Goal: Information Seeking & Learning: Learn about a topic

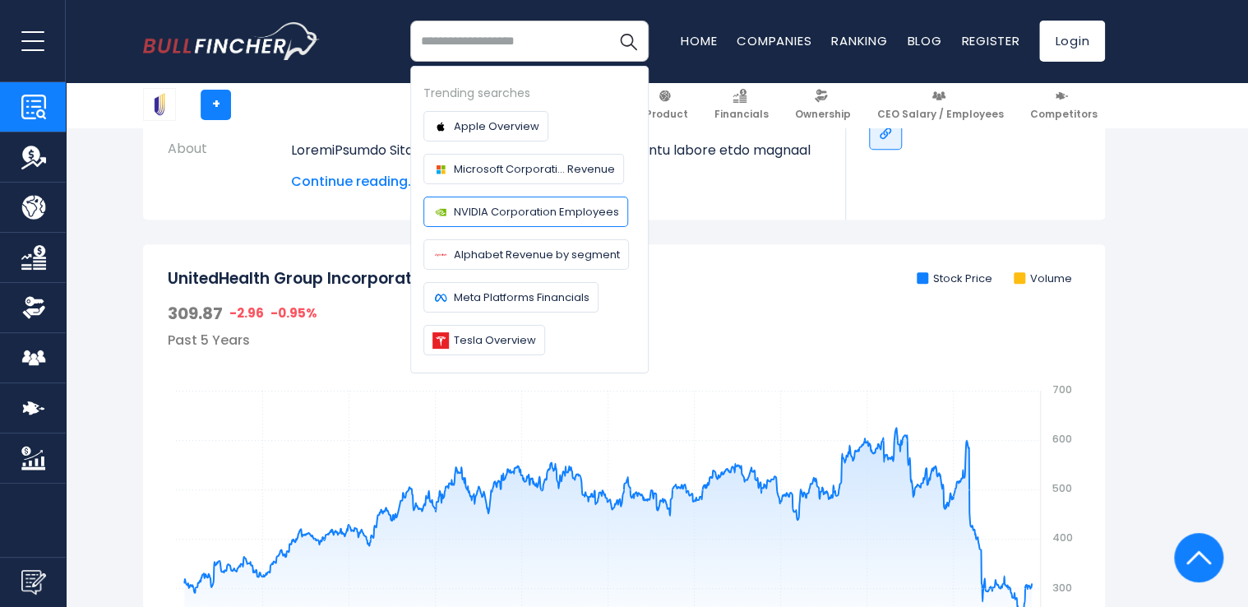
click at [470, 211] on span "NVIDIA Corporation Employees" at bounding box center [536, 211] width 165 height 17
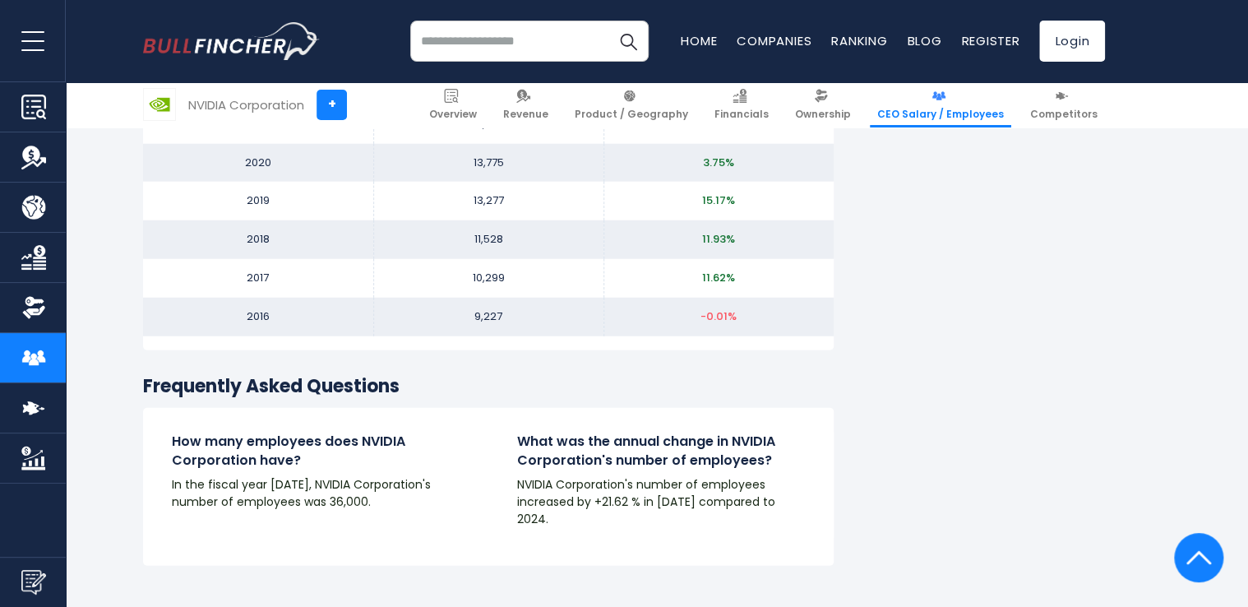
scroll to position [1995, 0]
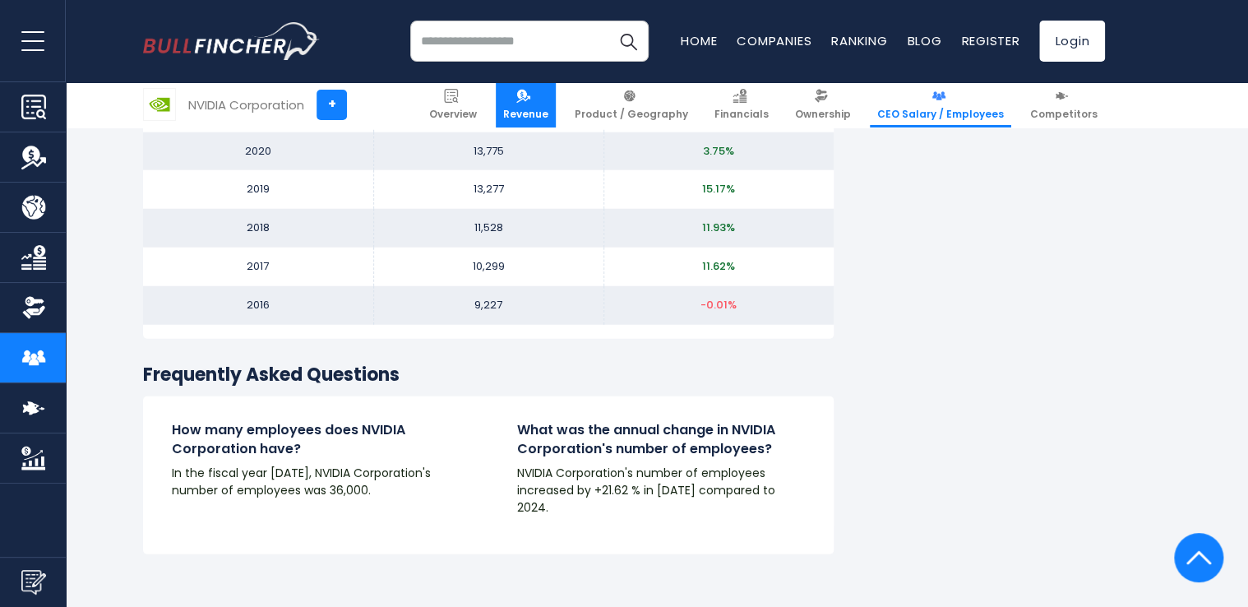
click at [546, 110] on span "Revenue" at bounding box center [525, 114] width 45 height 13
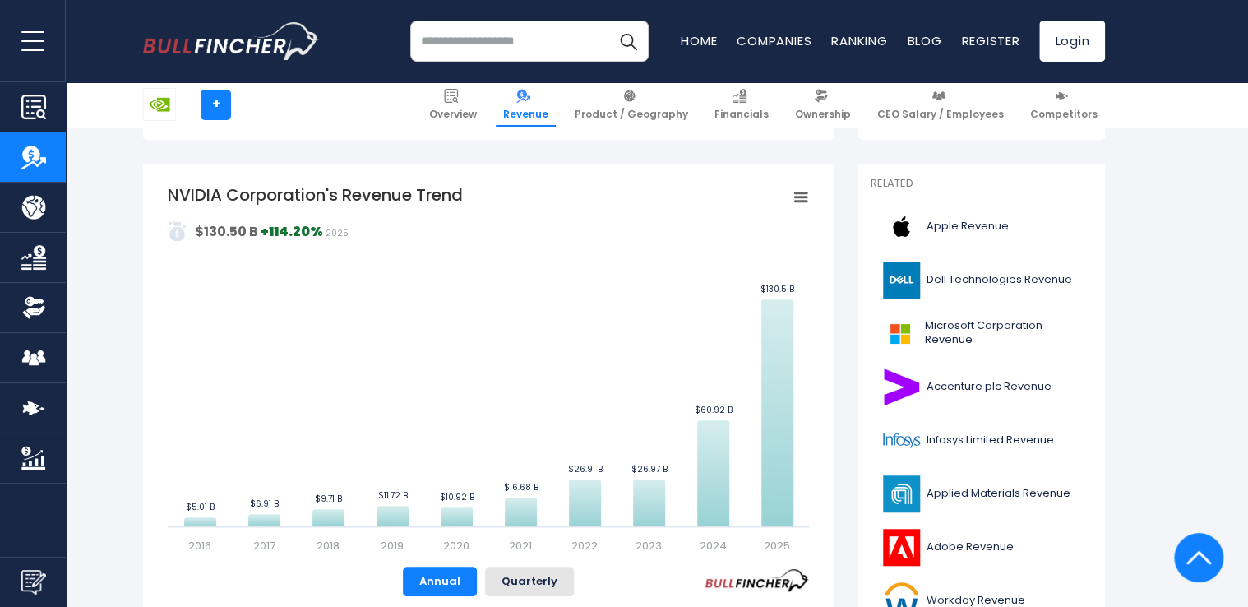
scroll to position [328, 0]
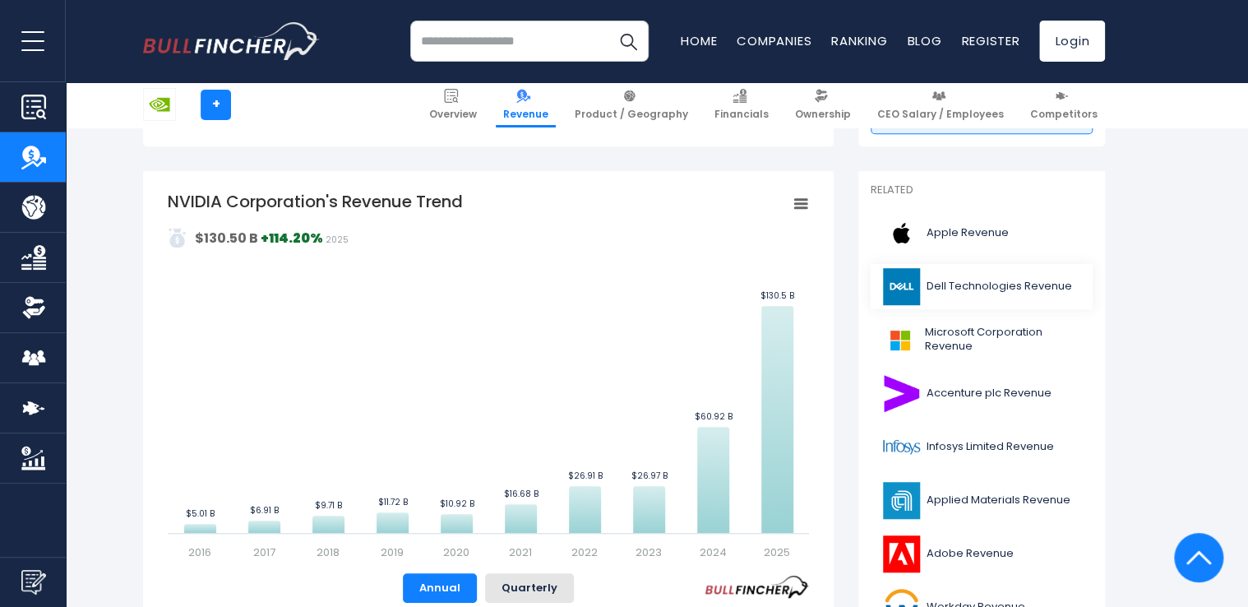
click at [979, 282] on link "Dell Technologies Revenue" at bounding box center [982, 286] width 222 height 45
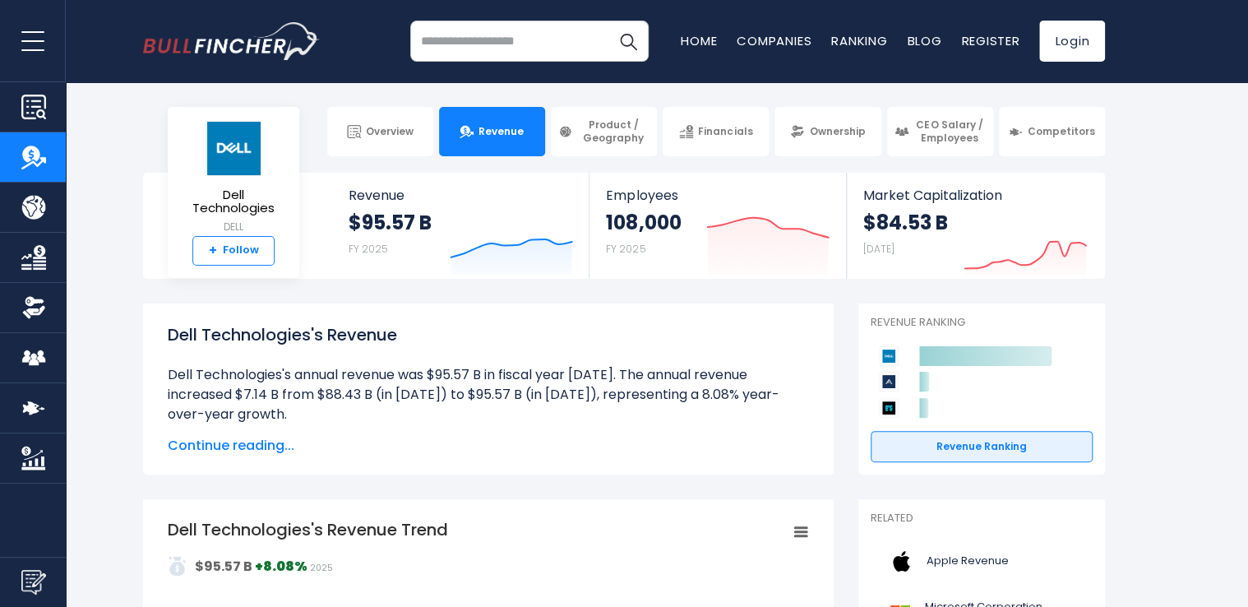
click at [226, 248] on link "+ Follow" at bounding box center [233, 251] width 82 height 30
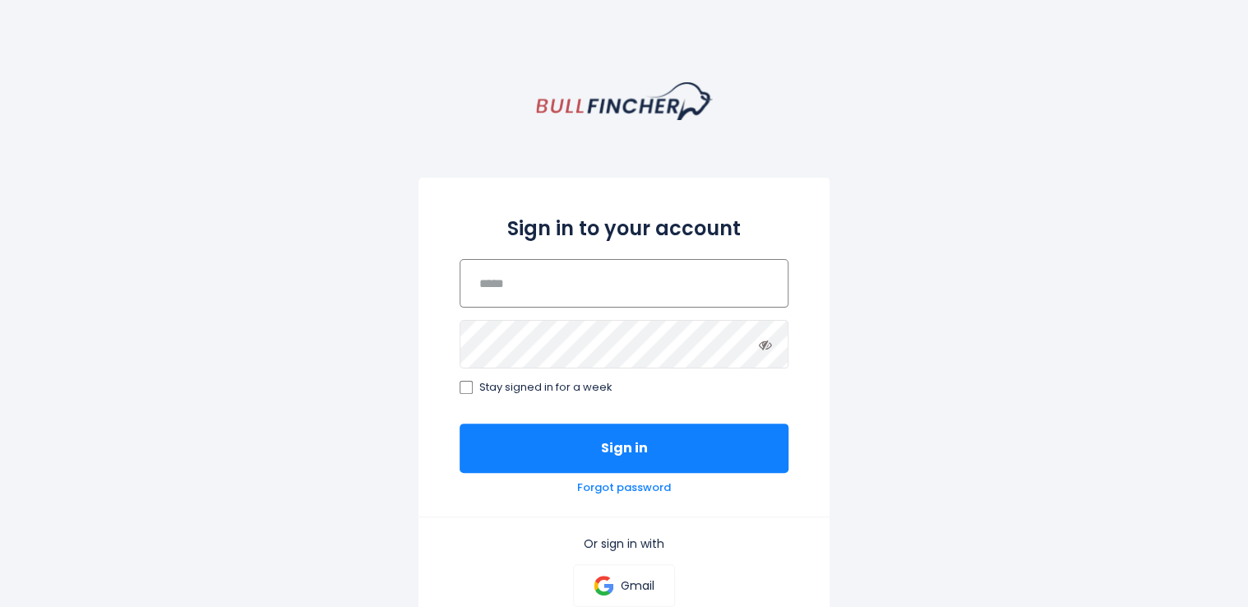
click at [570, 284] on input "email" at bounding box center [624, 283] width 329 height 49
type input "**********"
click at [933, 521] on div "**********" at bounding box center [624, 449] width 1248 height 735
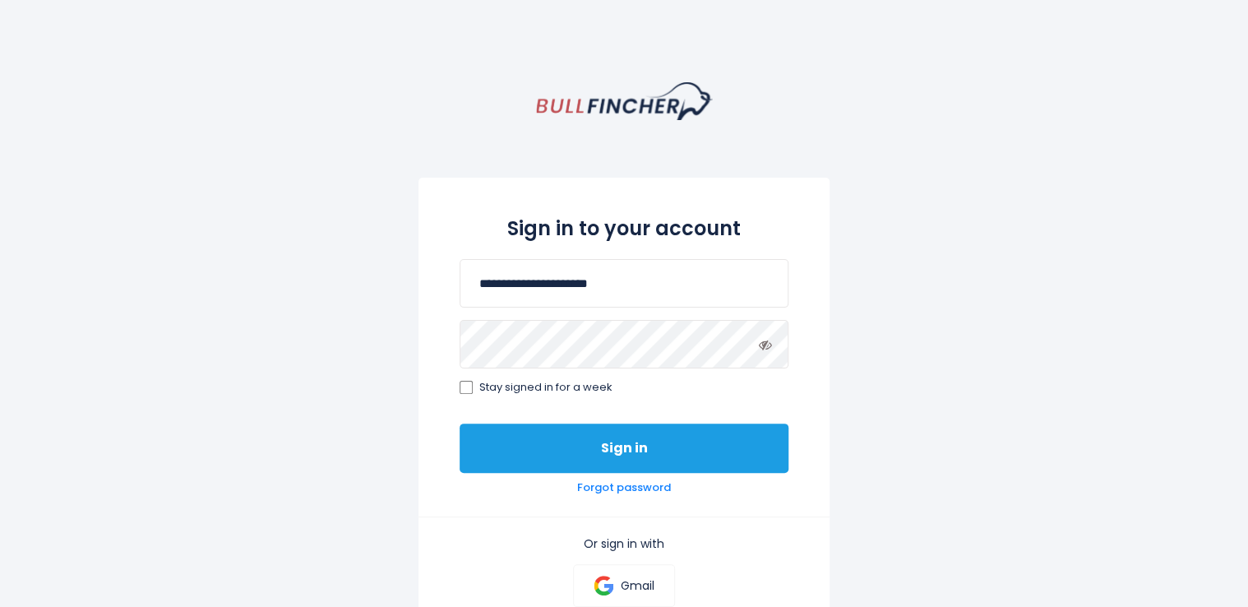
click at [542, 441] on button "Sign in" at bounding box center [624, 448] width 329 height 49
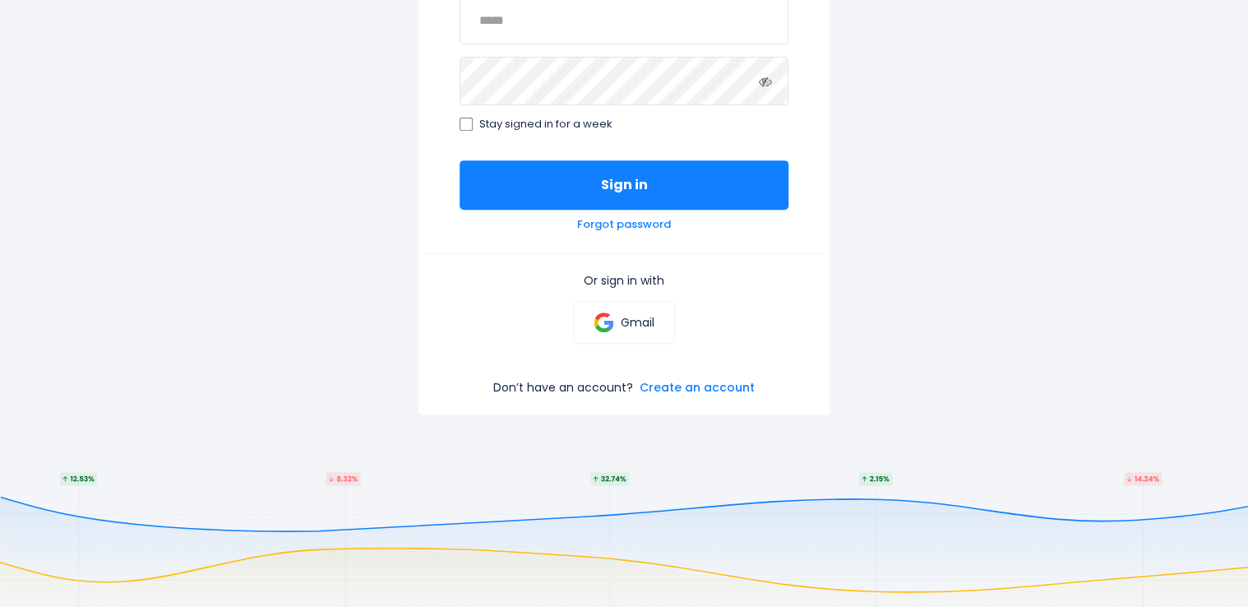
scroll to position [274, 0]
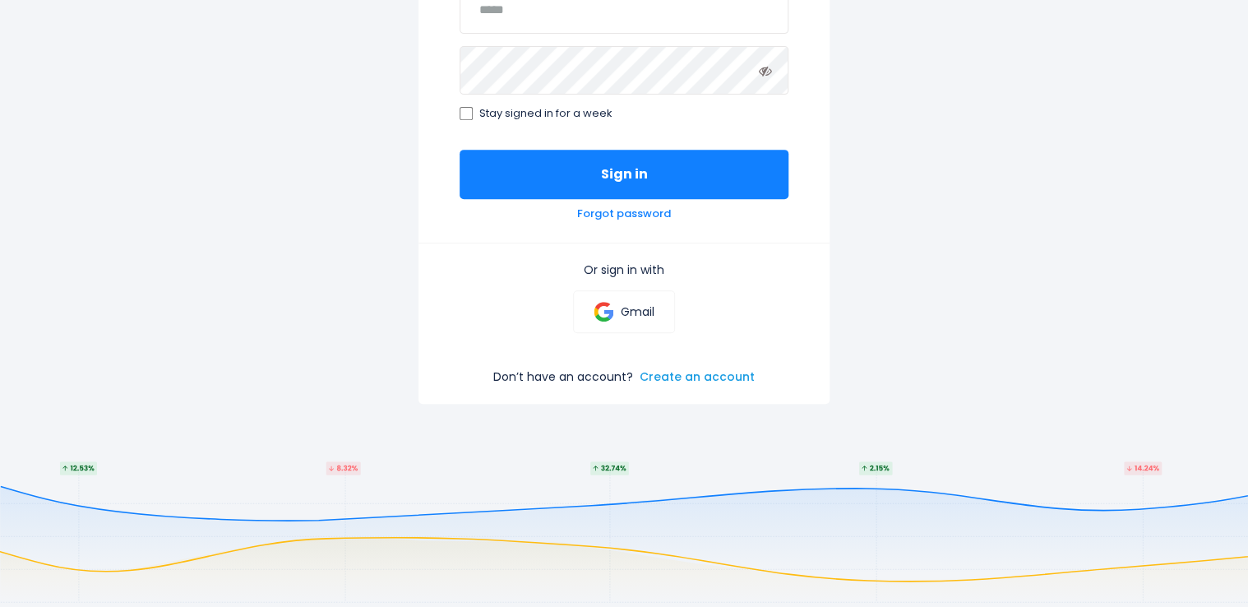
click at [694, 376] on link "Create an account" at bounding box center [697, 376] width 115 height 15
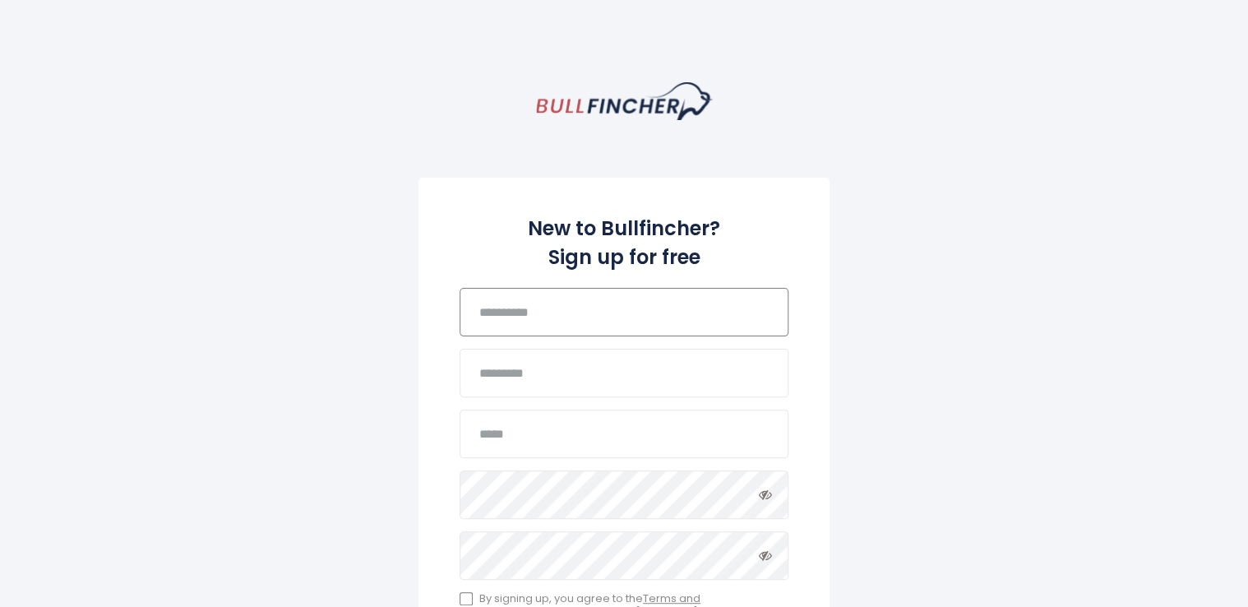
click at [671, 331] on input "text" at bounding box center [624, 312] width 329 height 49
type input "*********"
type input "***"
type input "**********"
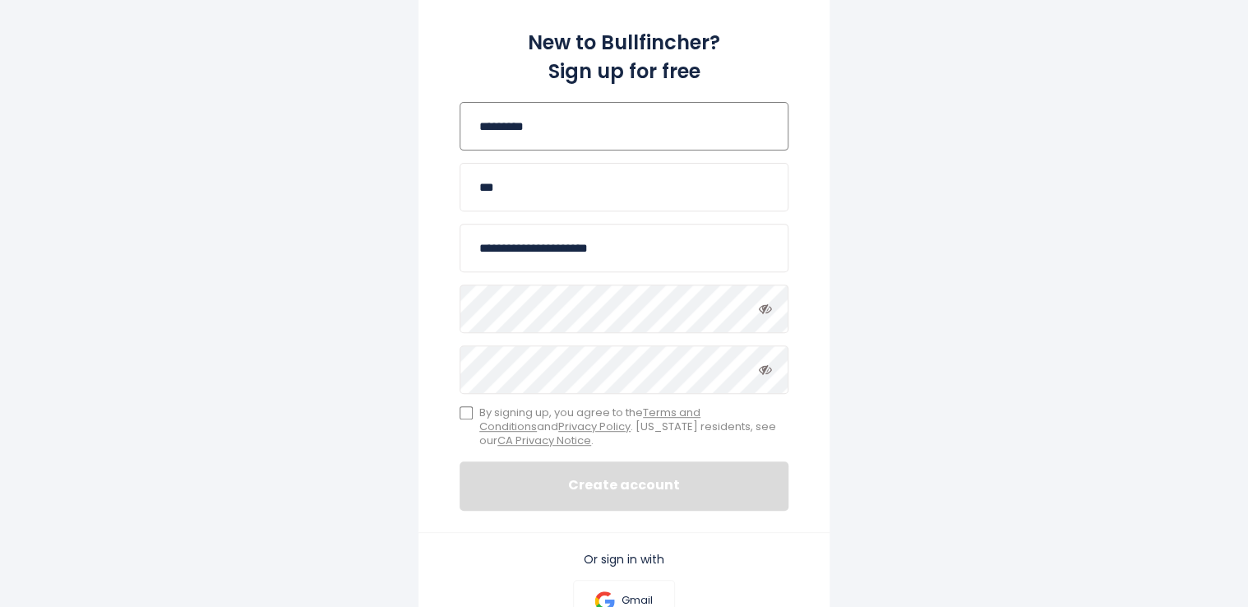
scroll to position [252, 0]
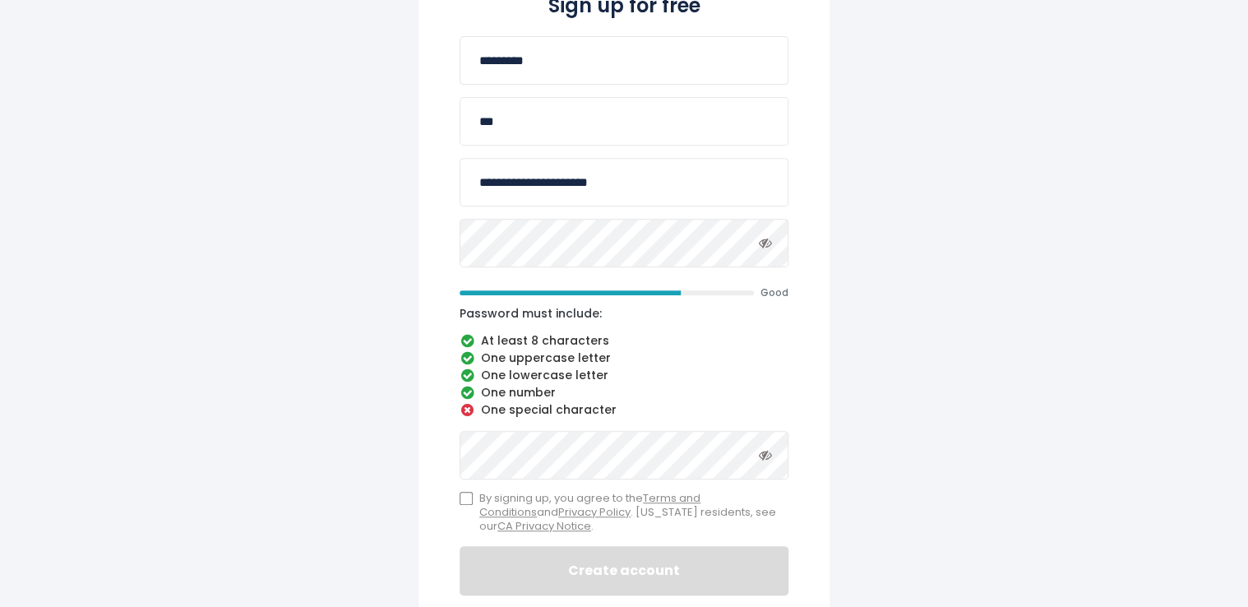
click at [887, 221] on div "**********" at bounding box center [624, 375] width 1248 height 1088
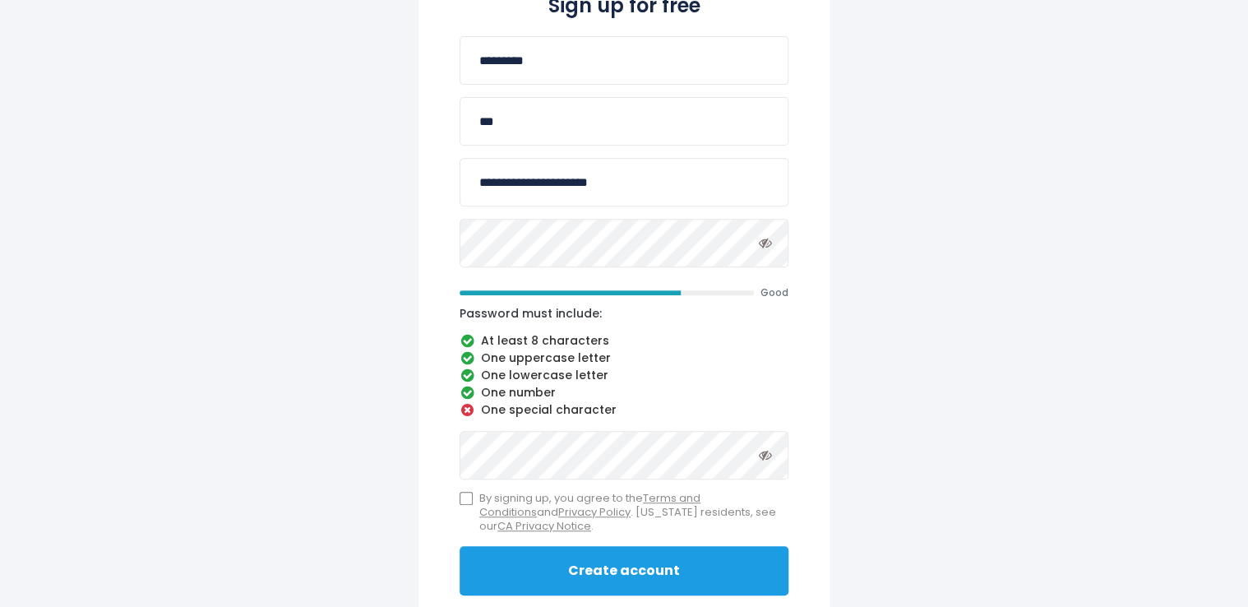
click at [574, 569] on button "Create account" at bounding box center [624, 570] width 329 height 49
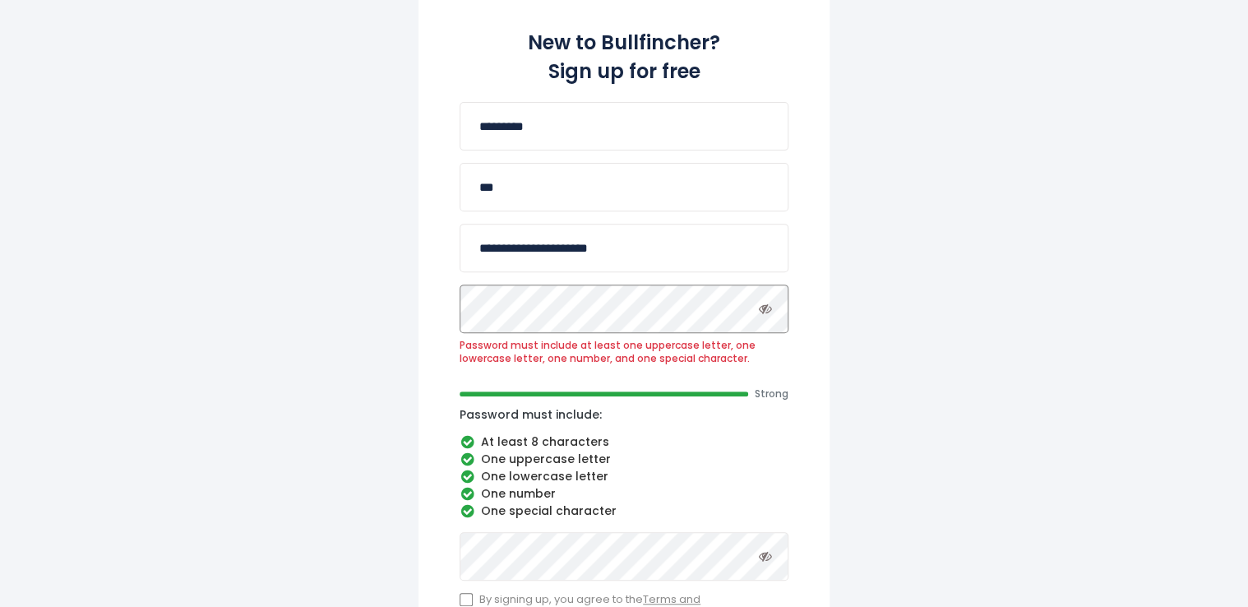
scroll to position [263, 0]
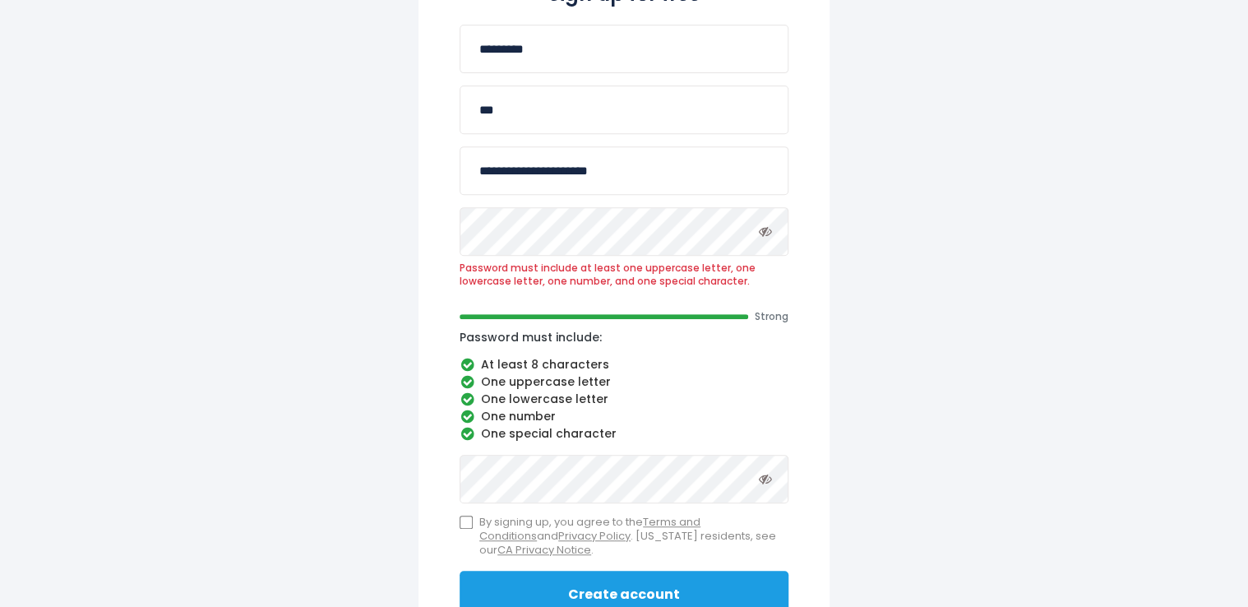
click at [515, 588] on button "Create account" at bounding box center [624, 595] width 329 height 49
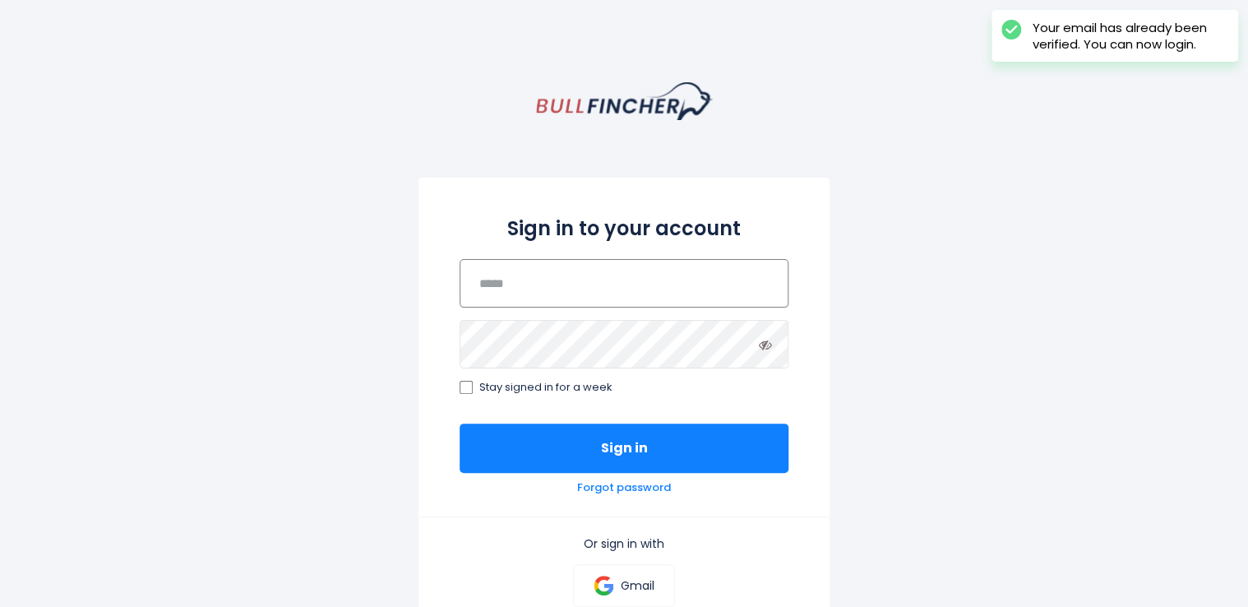
click at [525, 294] on input "email" at bounding box center [624, 283] width 329 height 49
type input "**********"
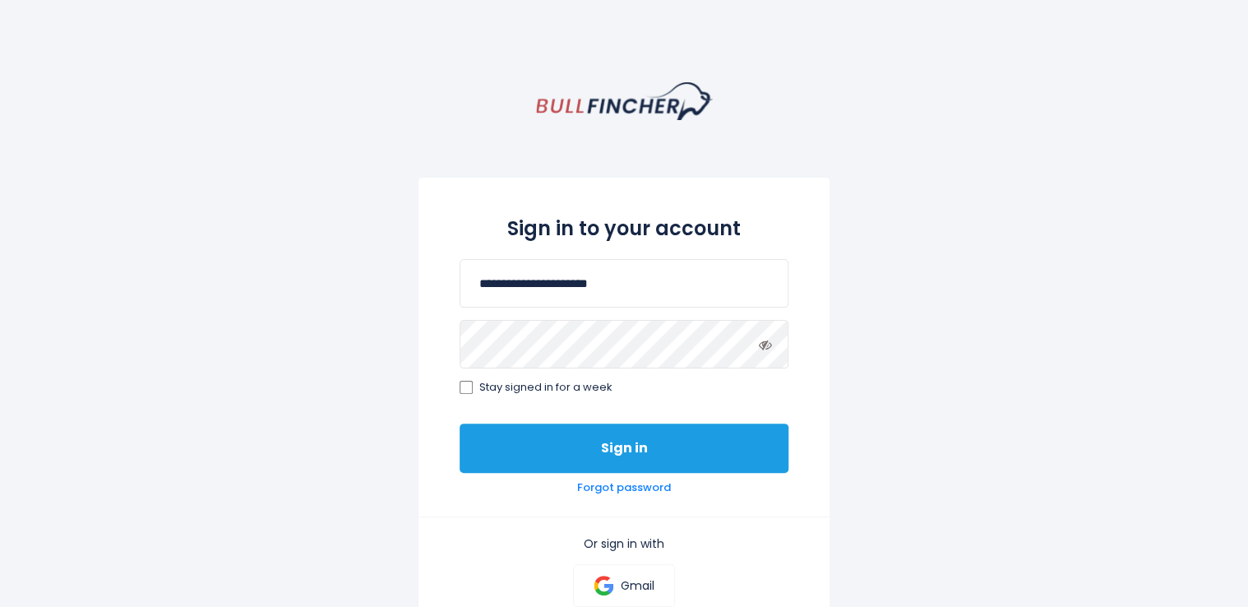
click at [511, 443] on button "Sign in" at bounding box center [624, 448] width 329 height 49
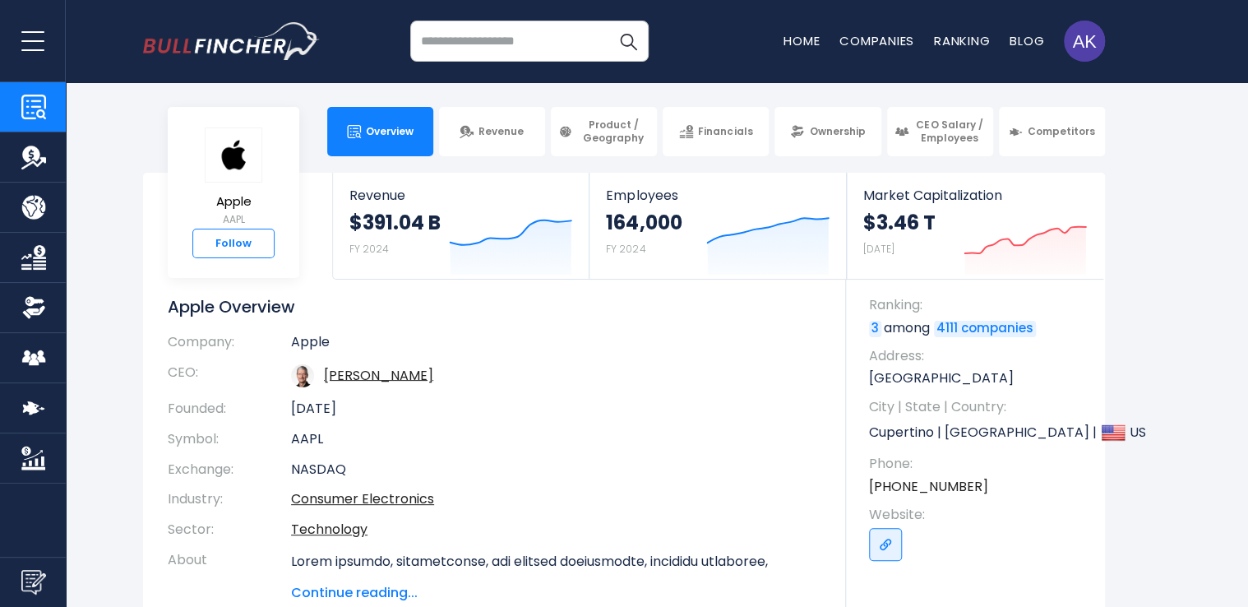
click at [256, 240] on link "Follow" at bounding box center [233, 244] width 82 height 30
click at [69, 464] on section "Apple AAPL ✓ Following Revenue $391.04 B FY 2024 Created with Highcharts 12.1.2…" at bounding box center [624, 402] width 1248 height 458
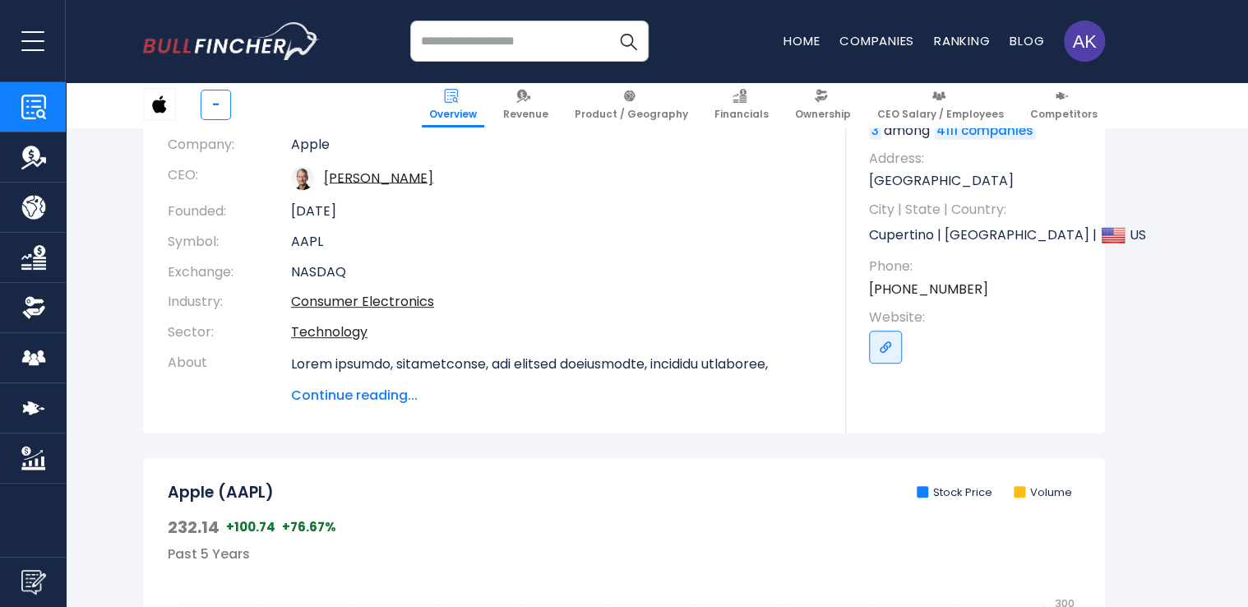
scroll to position [263, 0]
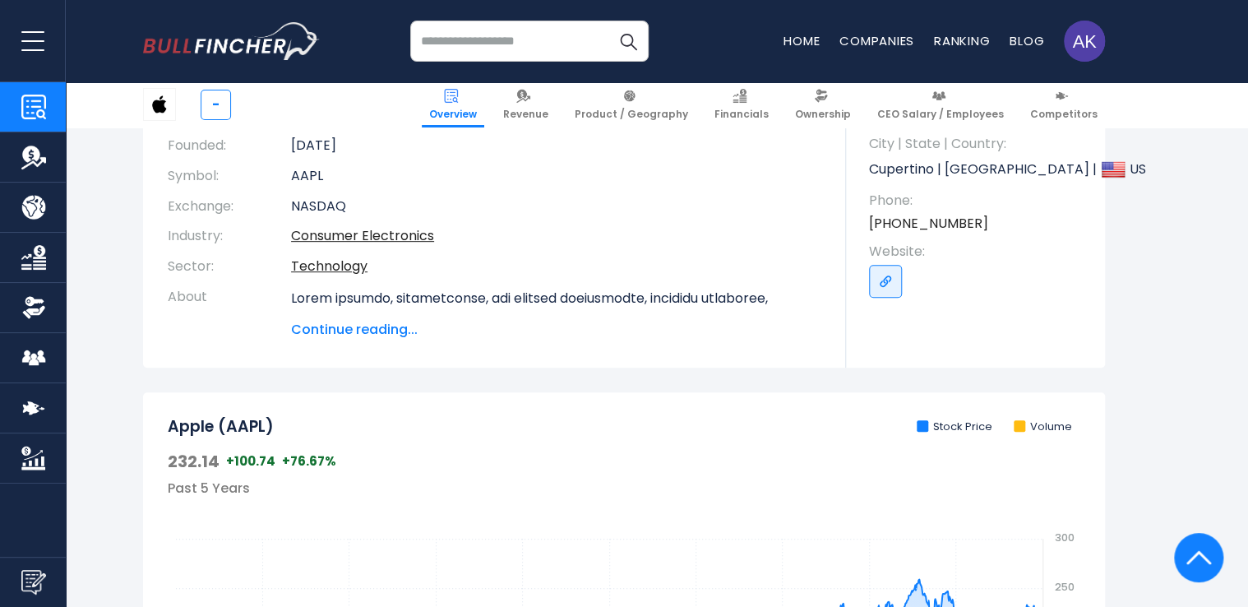
click at [33, 36] on button "open menu" at bounding box center [33, 40] width 66 height 81
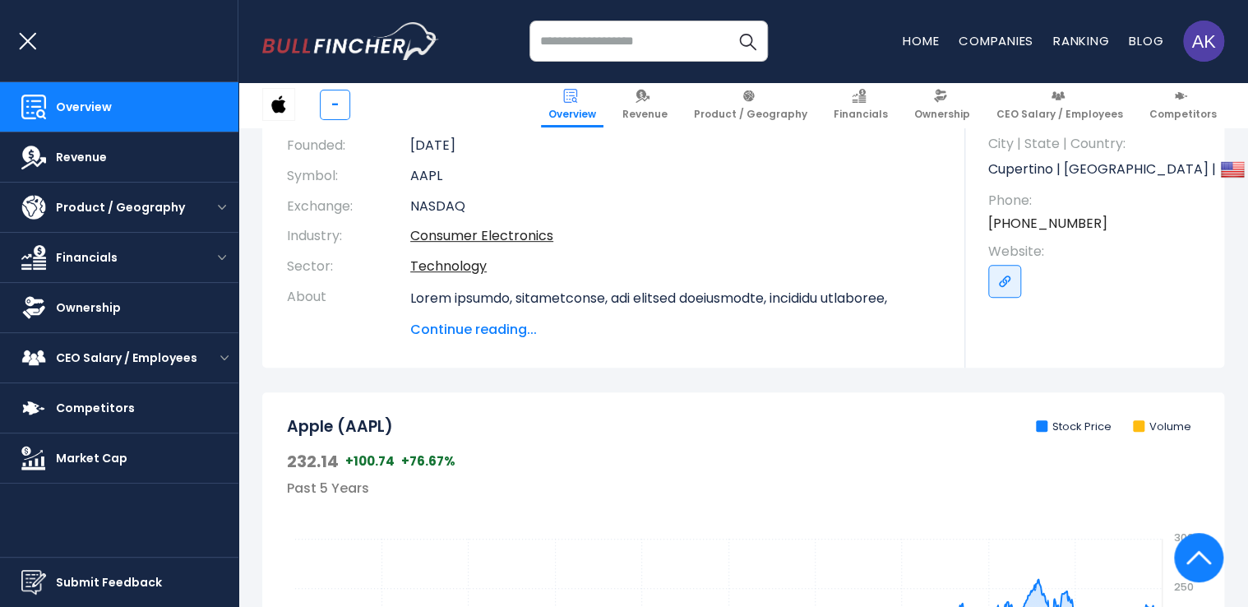
click at [36, 37] on button "open menu" at bounding box center [33, 40] width 66 height 81
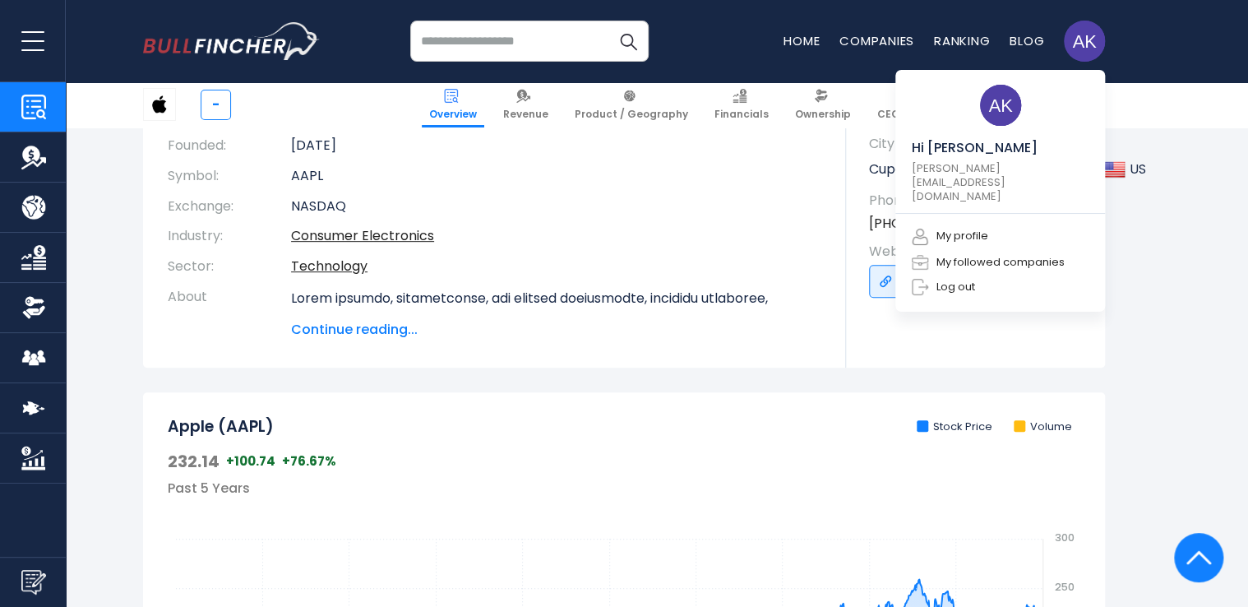
click at [1078, 41] on img at bounding box center [1084, 41] width 41 height 41
click at [1013, 253] on link "My followed companies" at bounding box center [988, 261] width 153 height 16
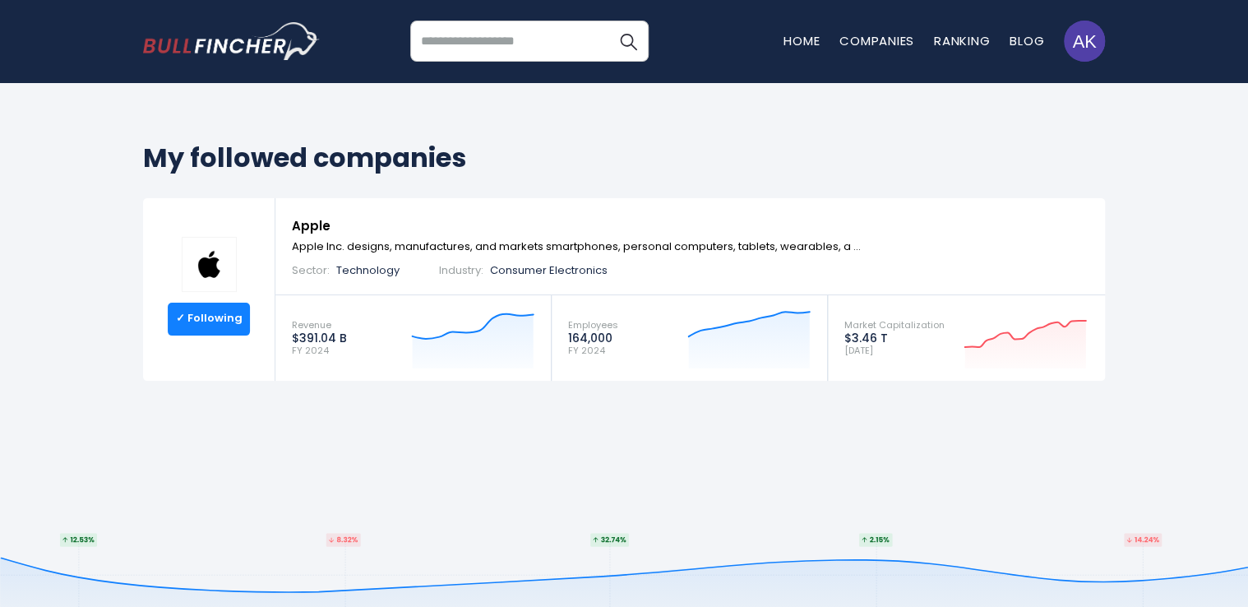
click at [507, 44] on input "search" at bounding box center [529, 41] width 238 height 41
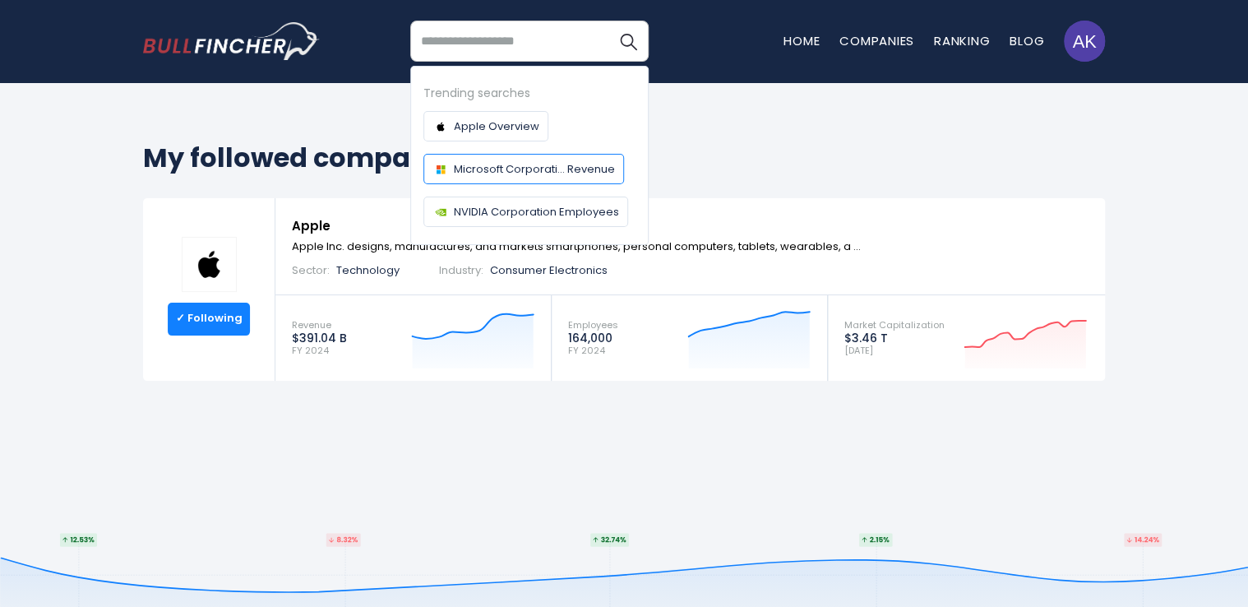
click at [487, 169] on span "Microsoft Corporati... Revenue" at bounding box center [534, 168] width 161 height 17
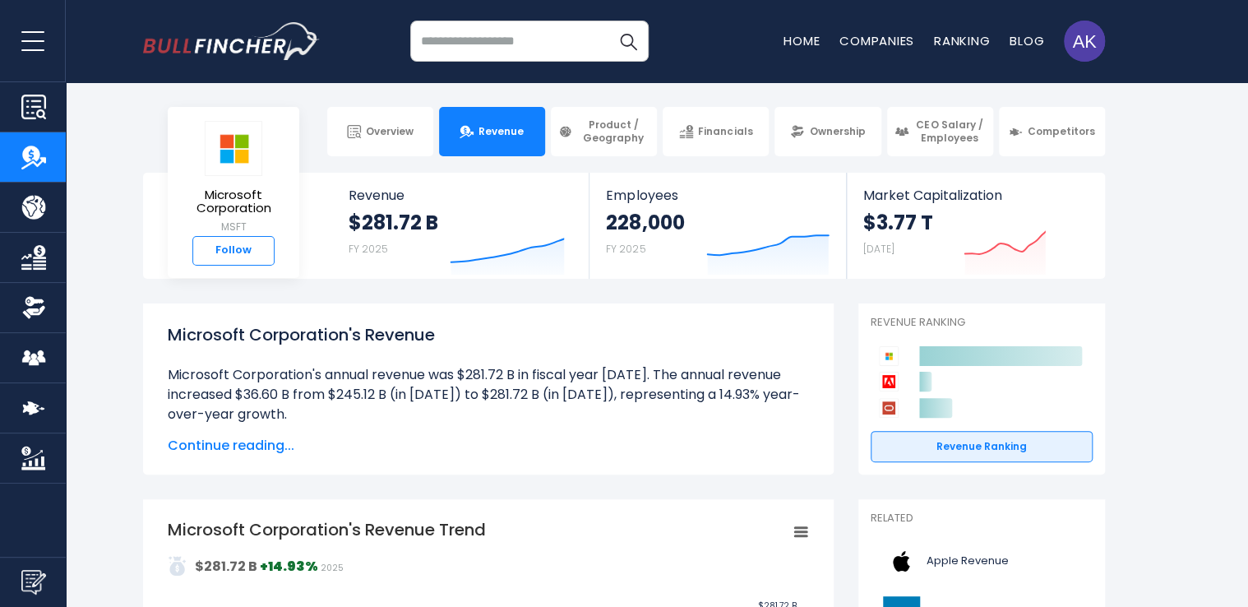
click at [230, 243] on link "Follow" at bounding box center [233, 251] width 82 height 30
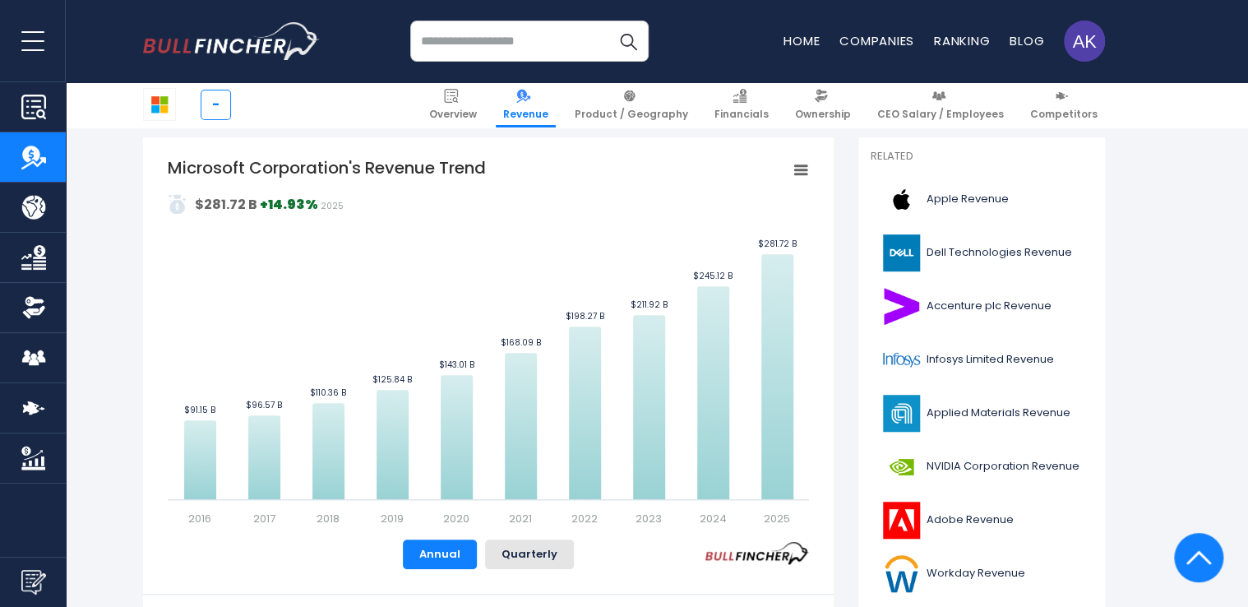
scroll to position [350, 0]
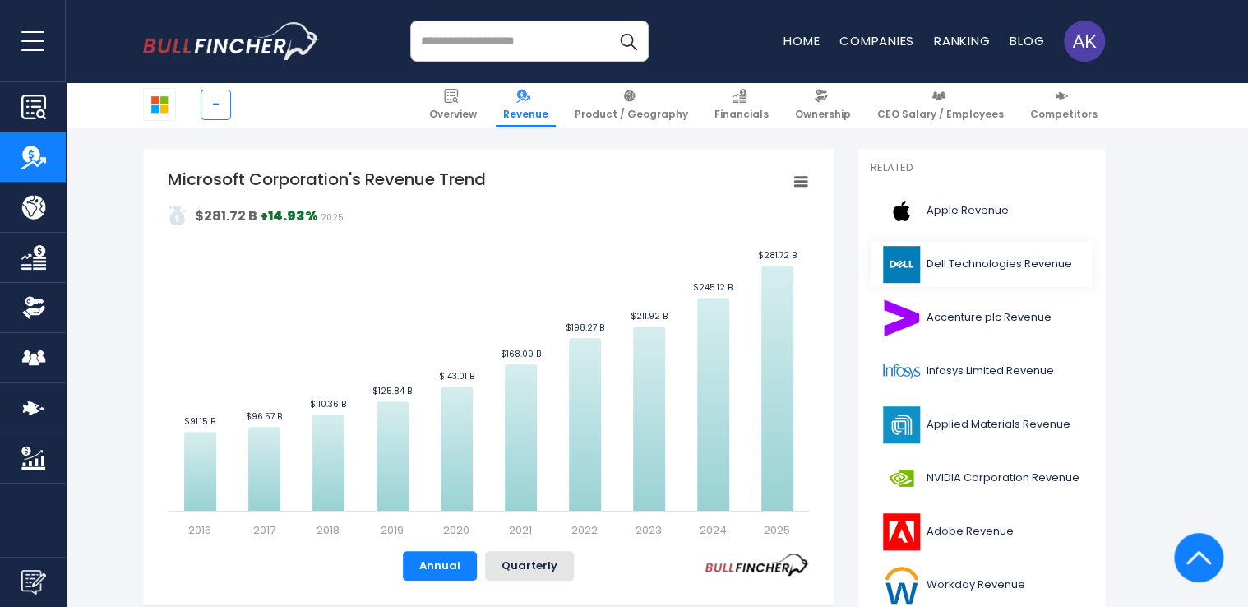
click at [900, 262] on img at bounding box center [901, 264] width 41 height 37
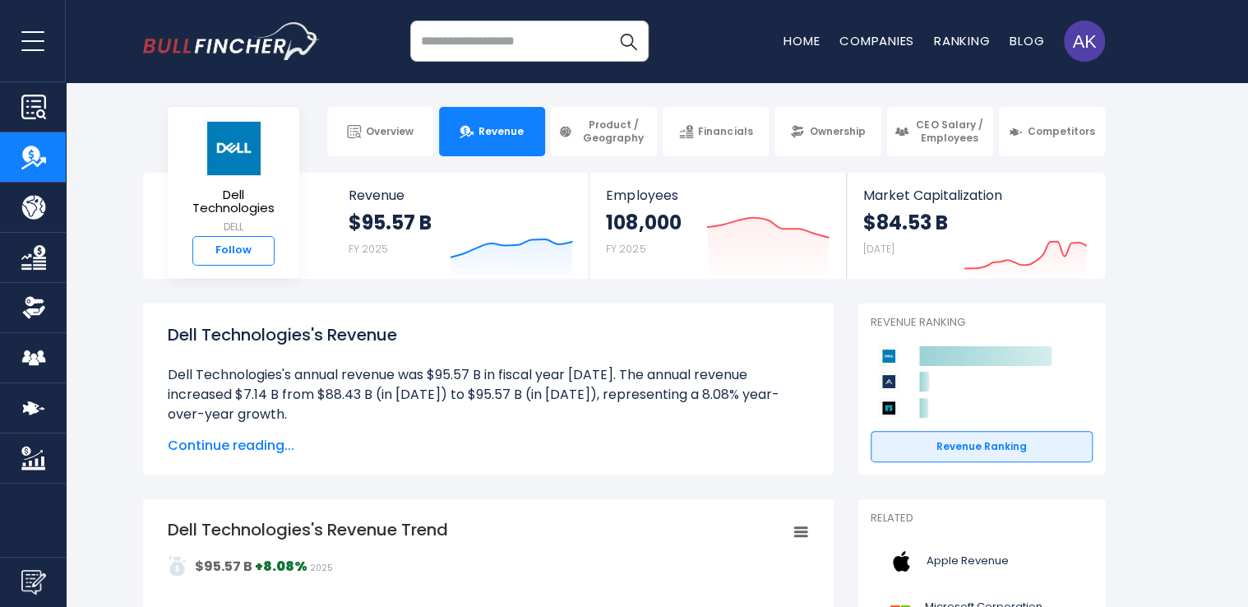
click at [239, 245] on link "Follow" at bounding box center [233, 251] width 82 height 30
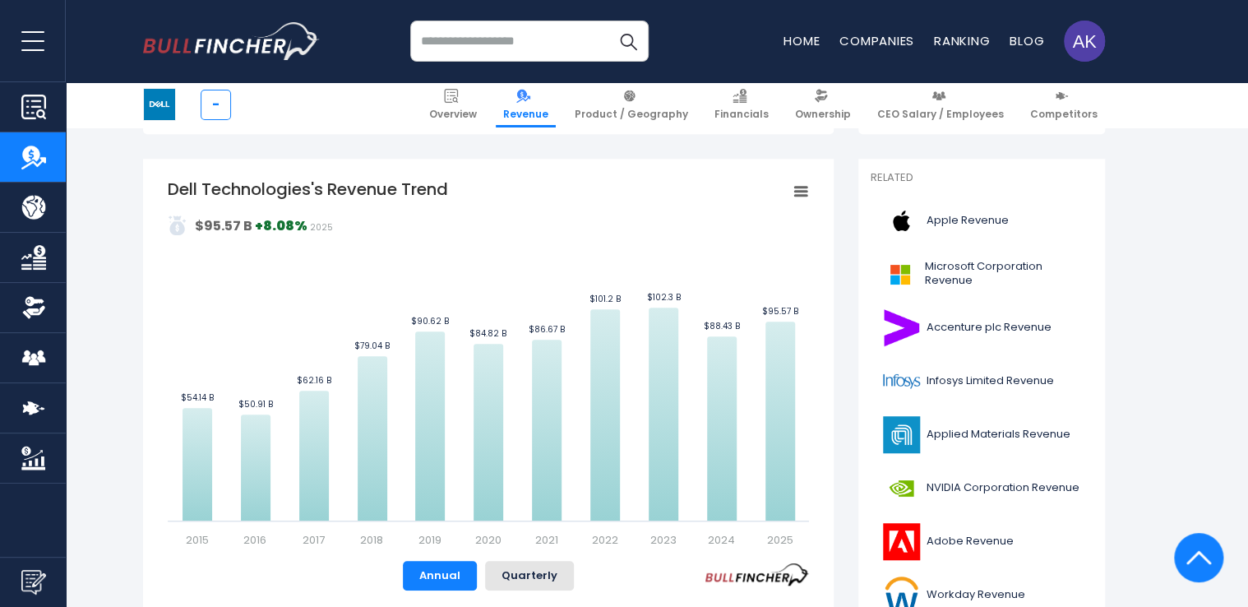
scroll to position [286, 0]
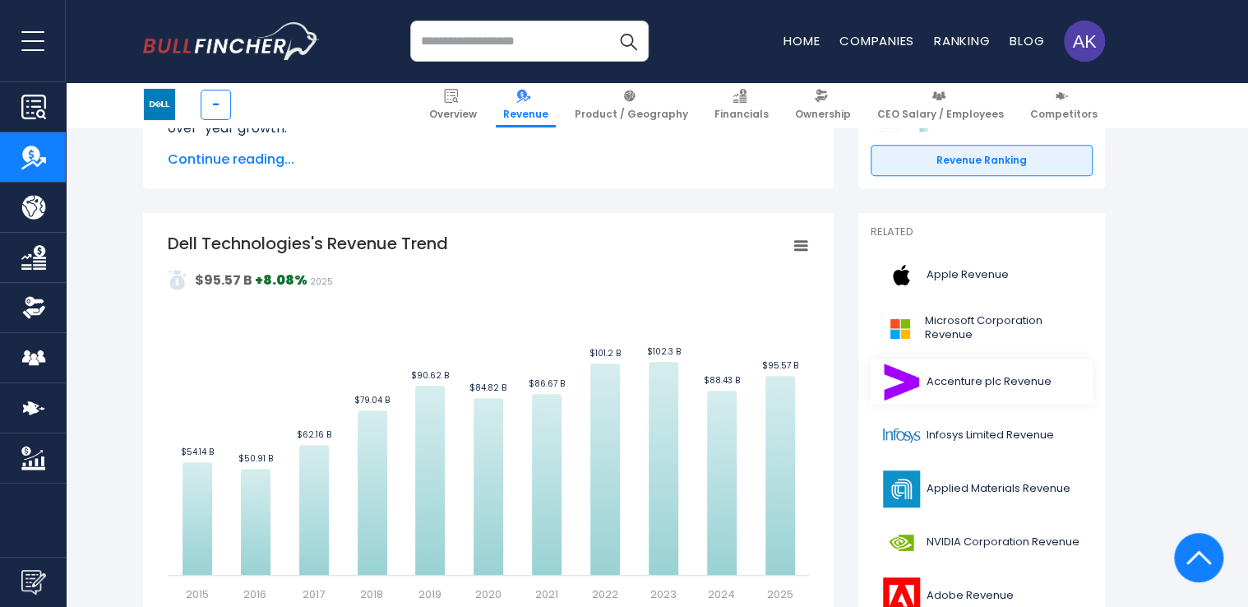
click at [982, 383] on link "Accenture plc Revenue" at bounding box center [982, 381] width 222 height 45
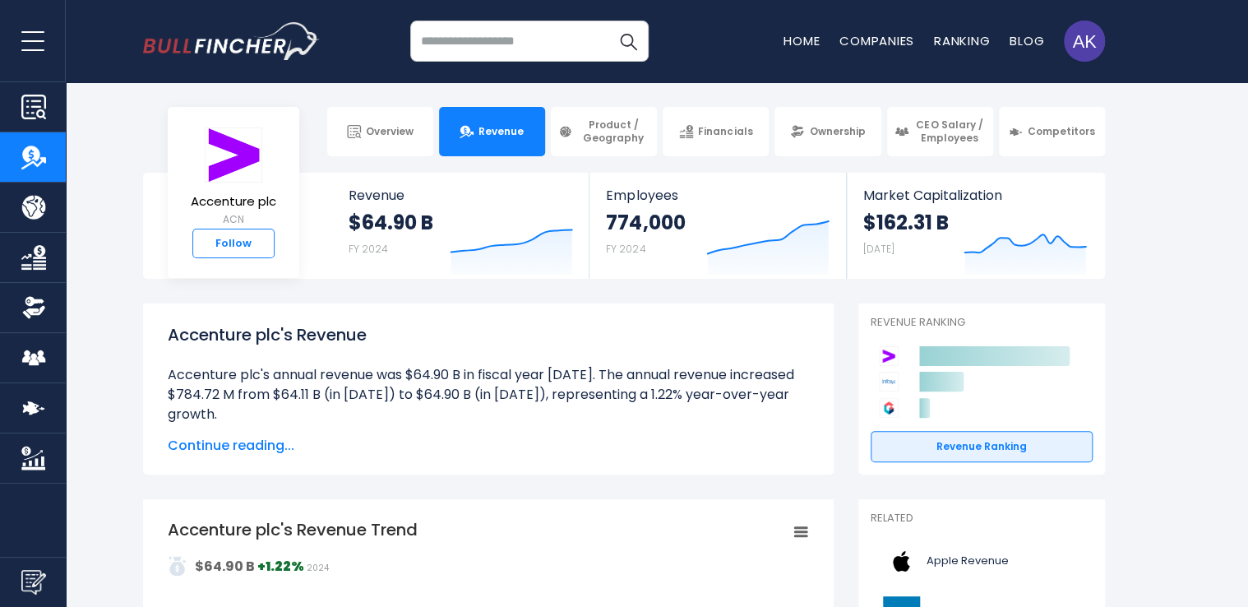
click at [245, 241] on link "Follow" at bounding box center [233, 244] width 82 height 30
click at [501, 31] on input "search" at bounding box center [529, 41] width 238 height 41
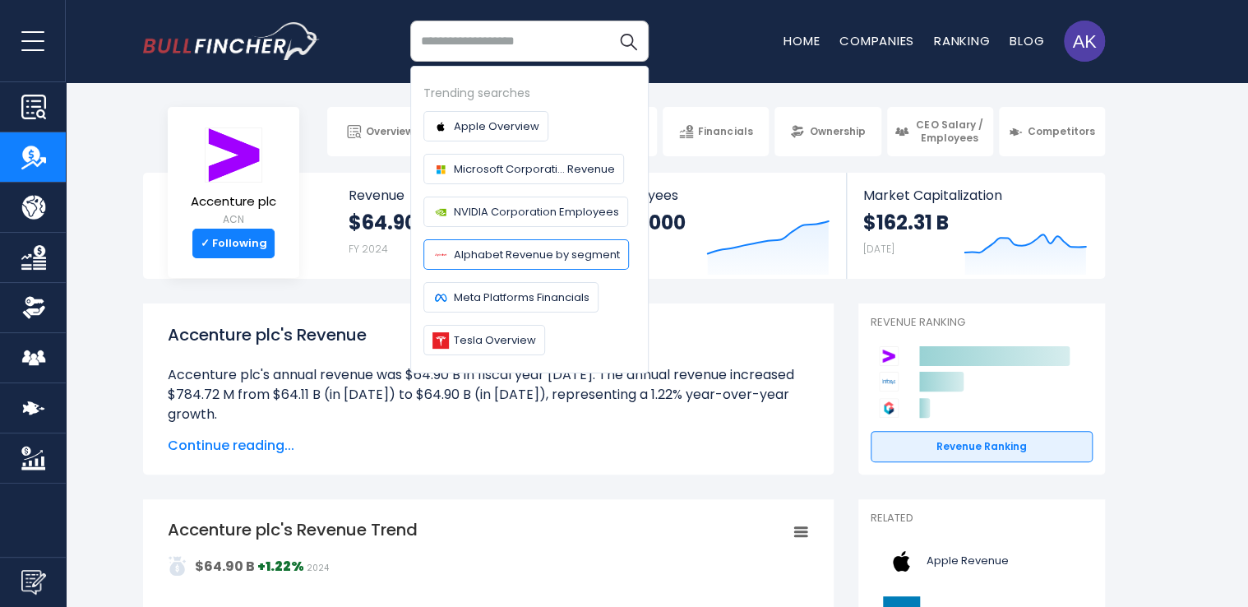
click at [484, 256] on span "Alphabet Revenue by segment" at bounding box center [537, 254] width 166 height 17
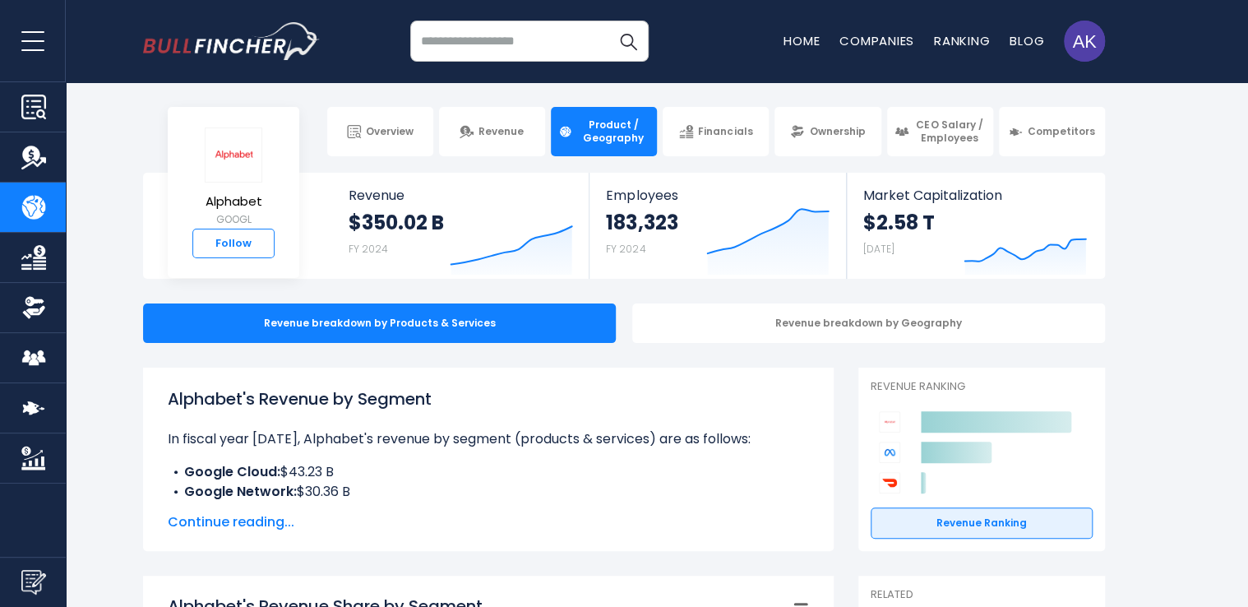
click at [240, 243] on link "Follow" at bounding box center [233, 244] width 82 height 30
click at [891, 456] on img at bounding box center [889, 452] width 21 height 21
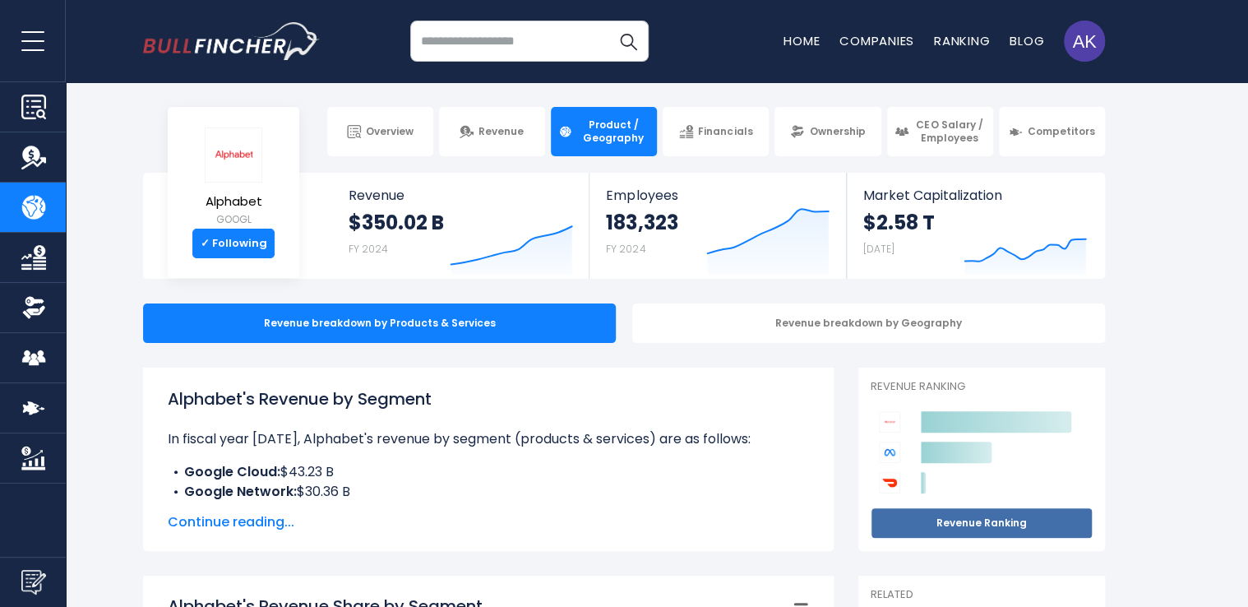
click at [936, 528] on link "Revenue Ranking" at bounding box center [982, 522] width 222 height 31
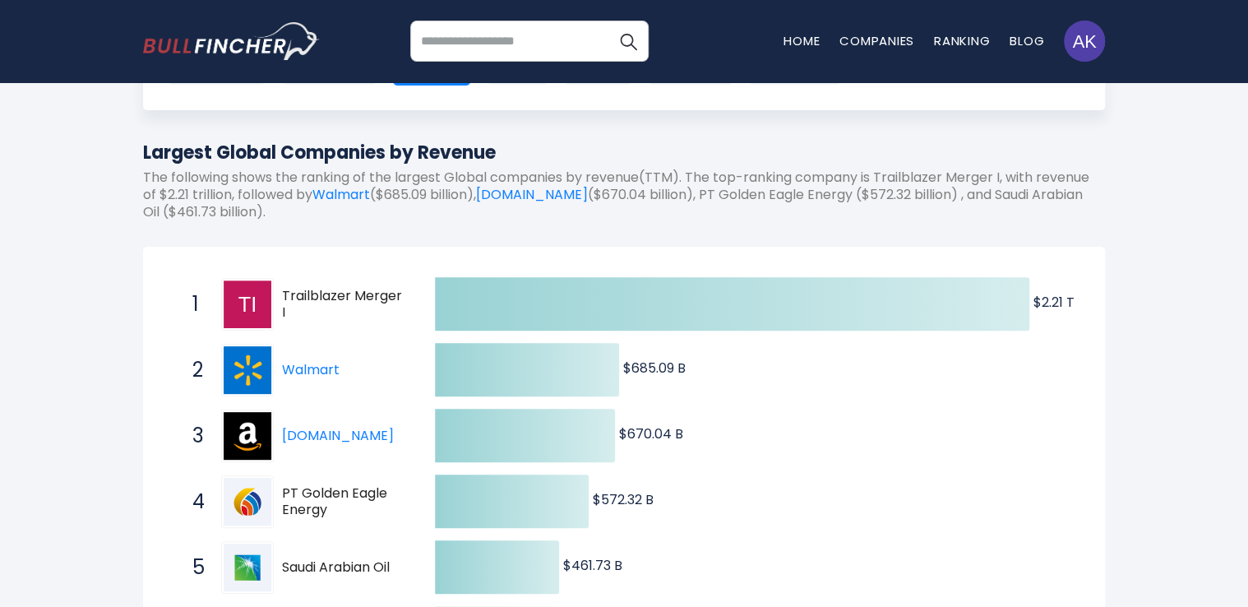
scroll to position [252, 0]
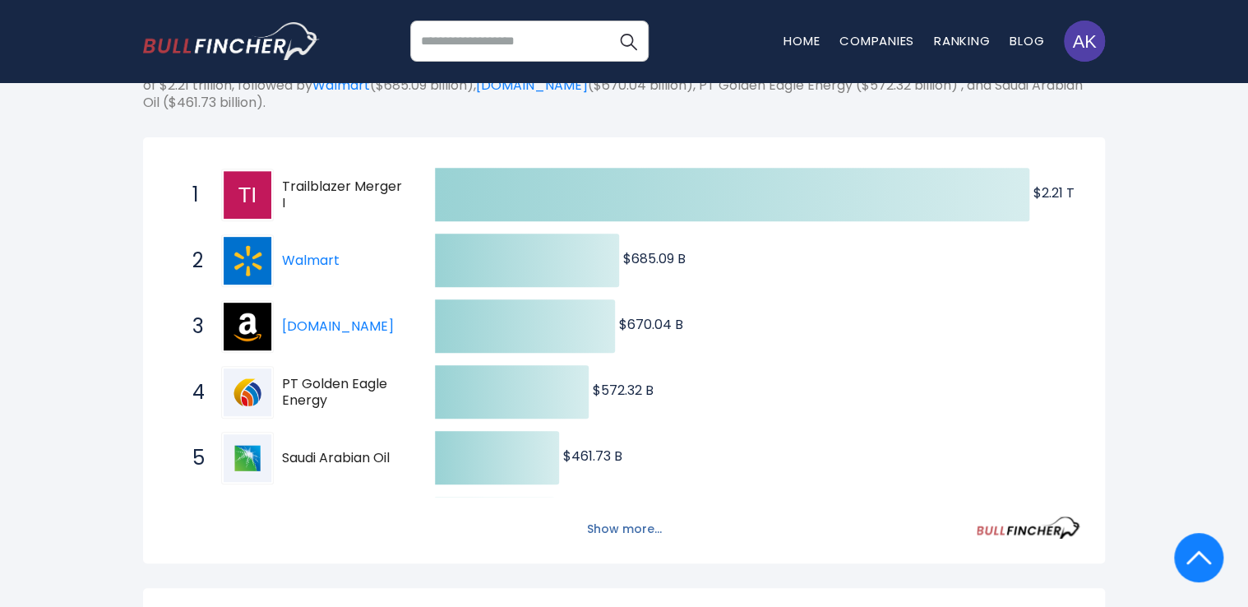
click at [615, 526] on button "Show more..." at bounding box center [624, 529] width 95 height 27
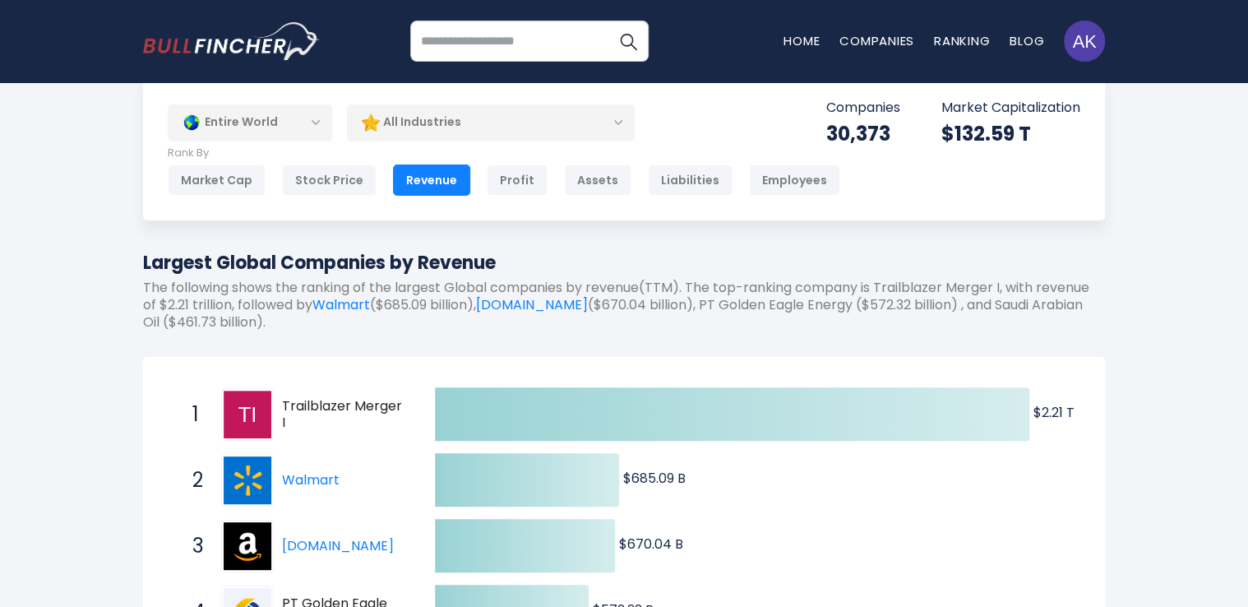
scroll to position [0, 0]
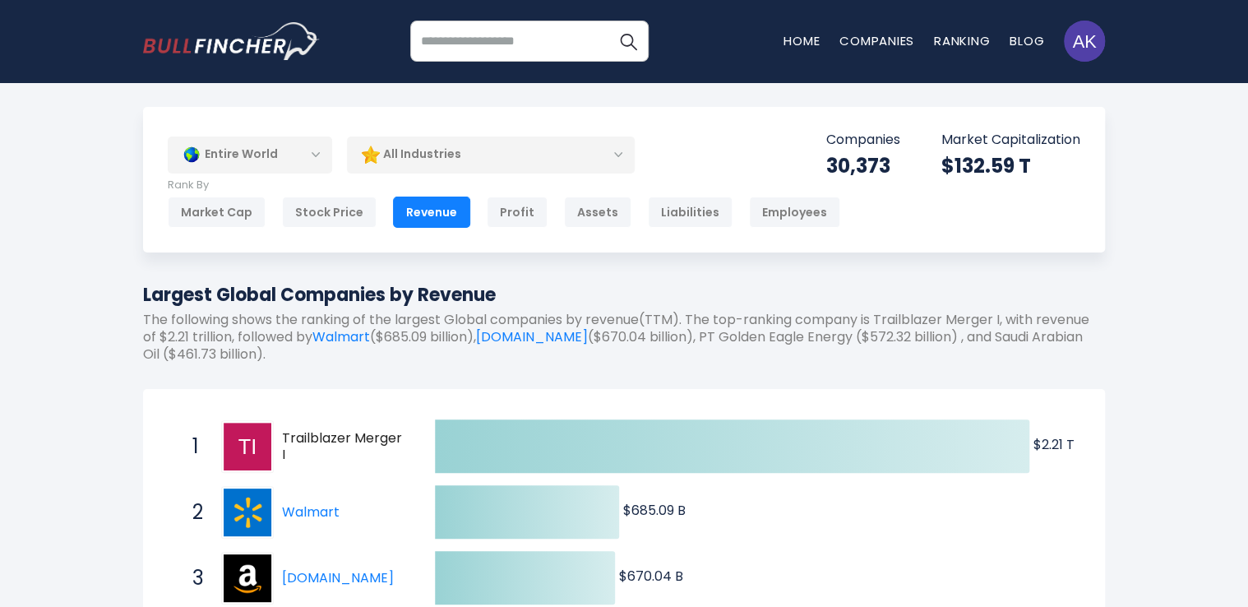
click at [315, 159] on div "Entire World" at bounding box center [250, 155] width 164 height 38
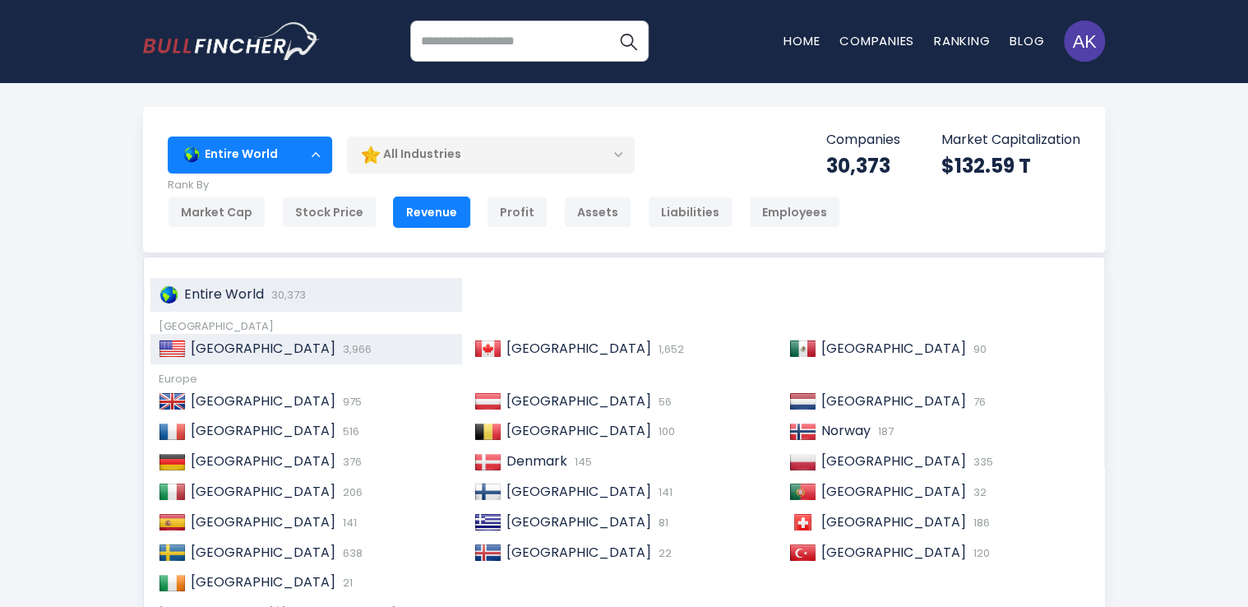
click at [222, 354] on span "United States" at bounding box center [263, 348] width 145 height 19
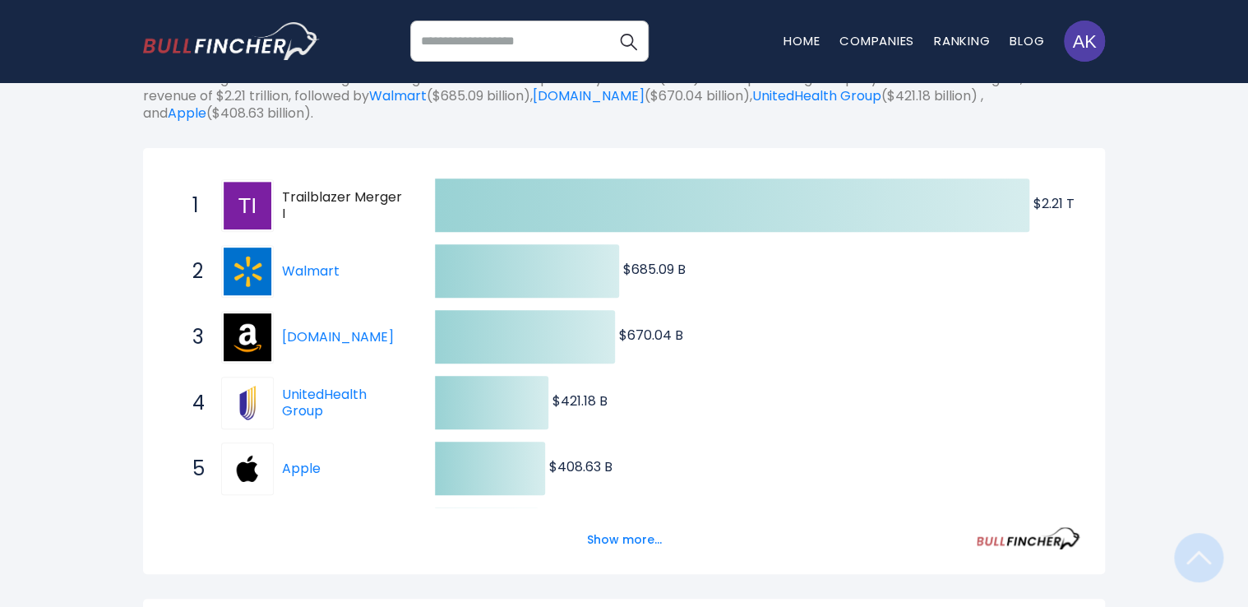
scroll to position [274, 0]
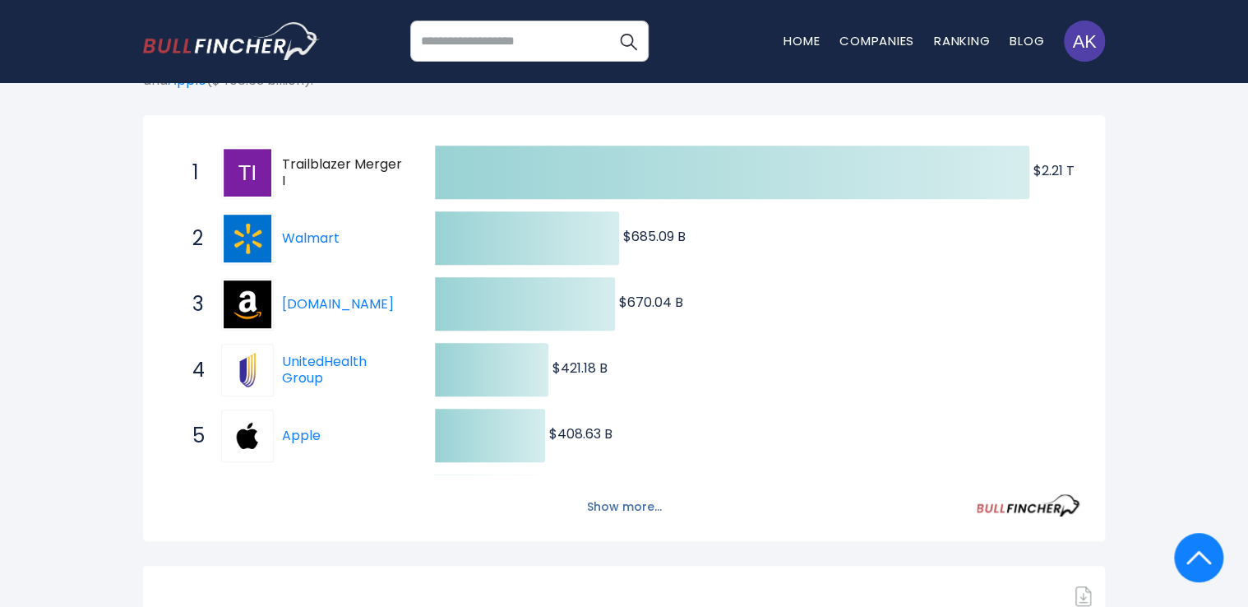
click at [639, 503] on button "Show more..." at bounding box center [624, 506] width 95 height 27
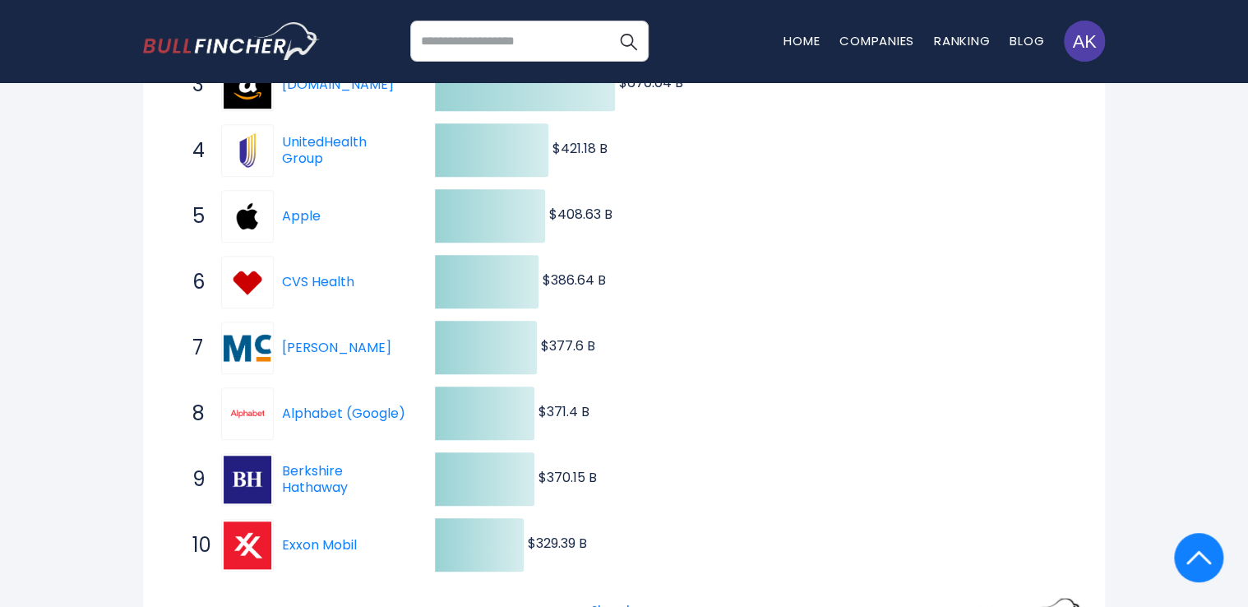
scroll to position [526, 0]
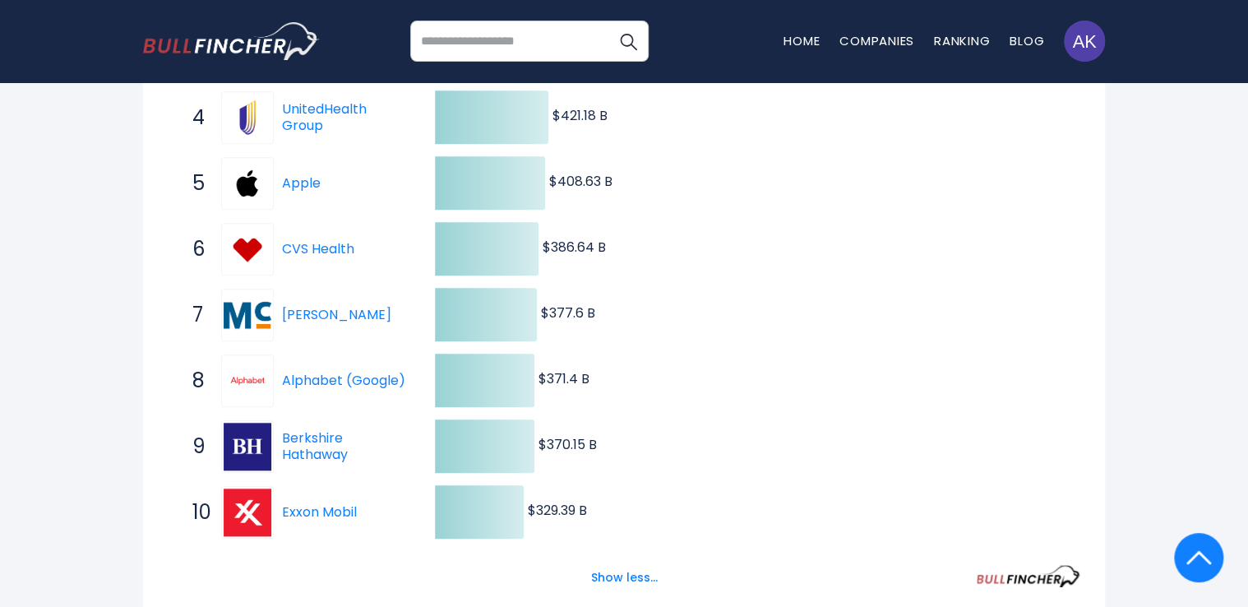
click at [493, 43] on input "search" at bounding box center [529, 41] width 238 height 41
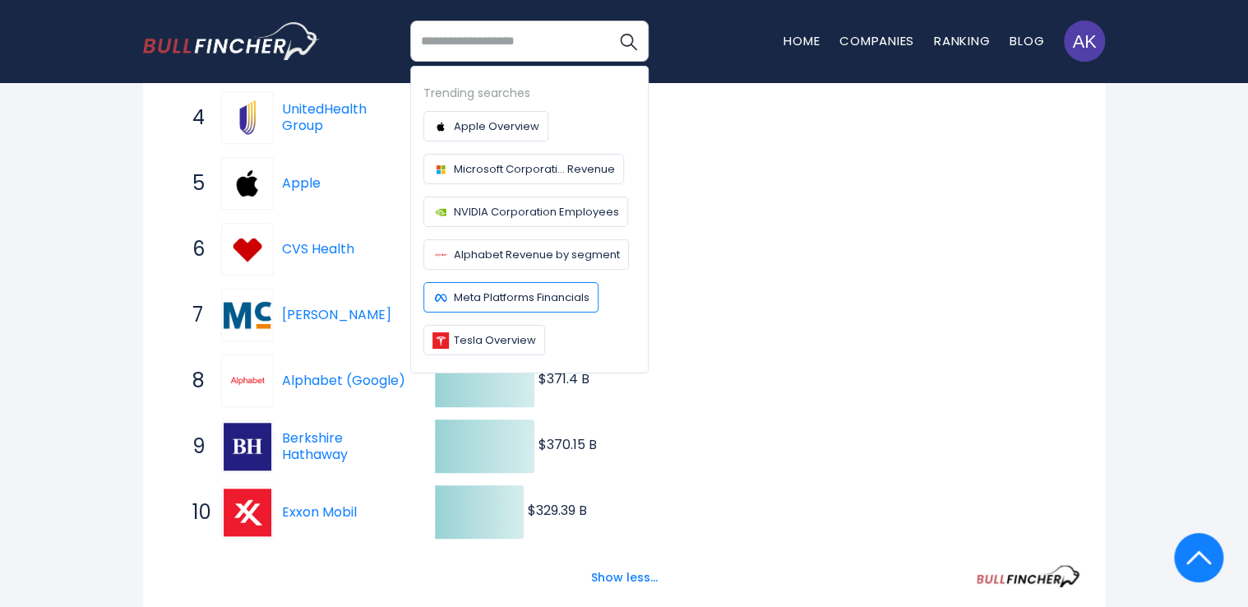
click at [489, 294] on span "Meta Platforms Financials" at bounding box center [522, 297] width 136 height 17
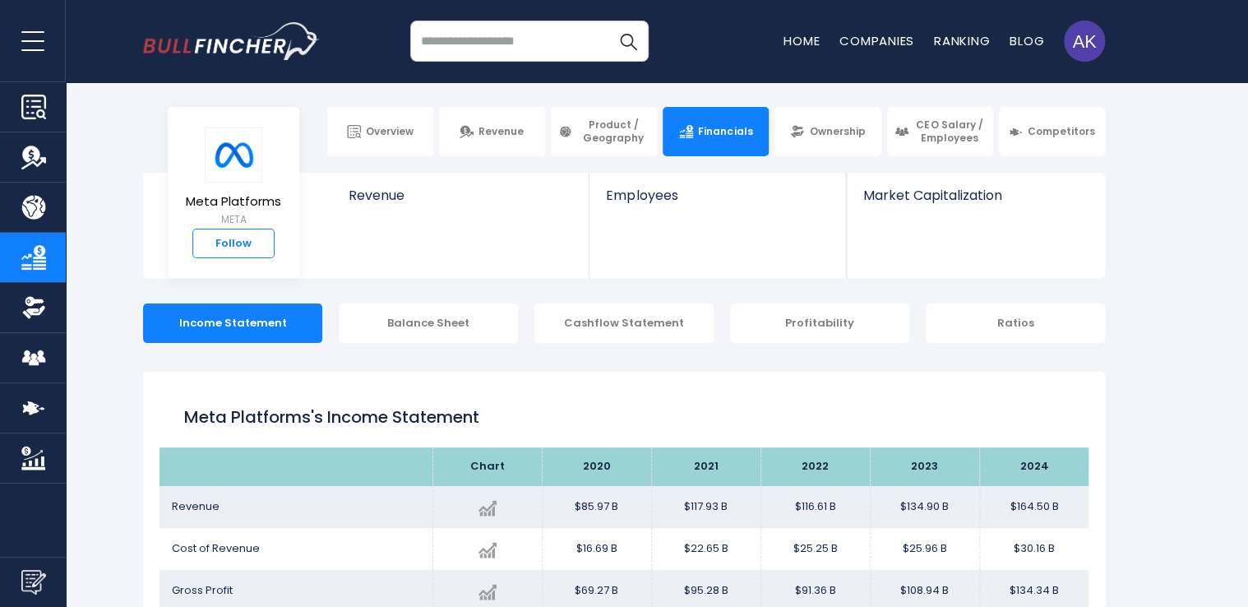
click at [259, 246] on link "Follow" at bounding box center [233, 244] width 82 height 30
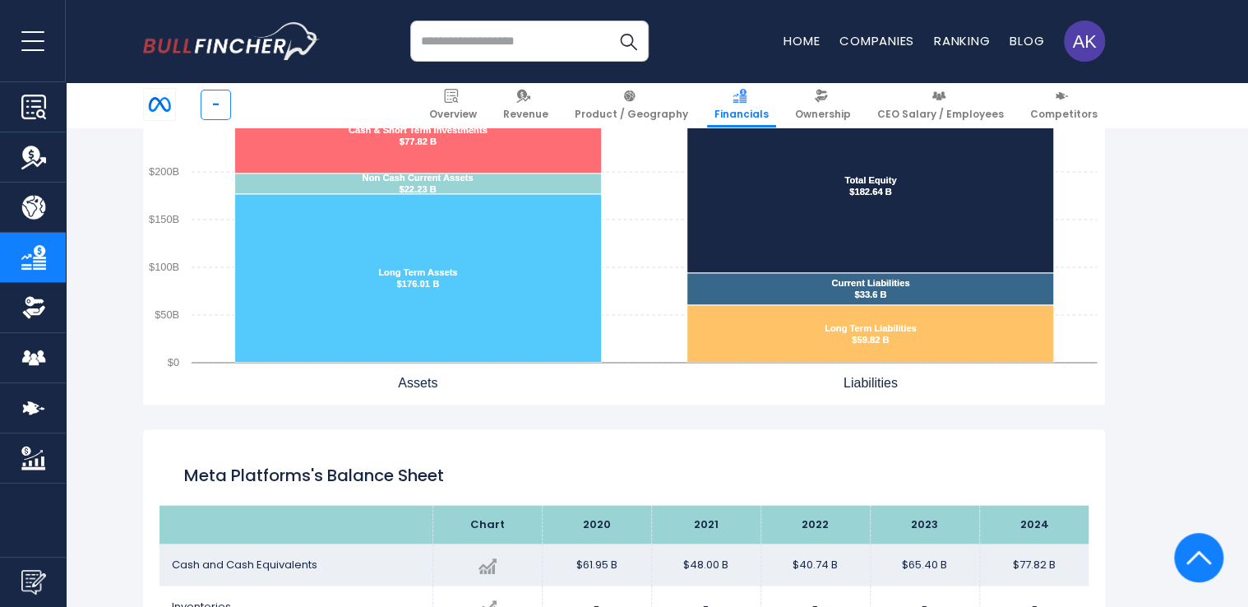
scroll to position [1526, 0]
